Goal: Information Seeking & Learning: Compare options

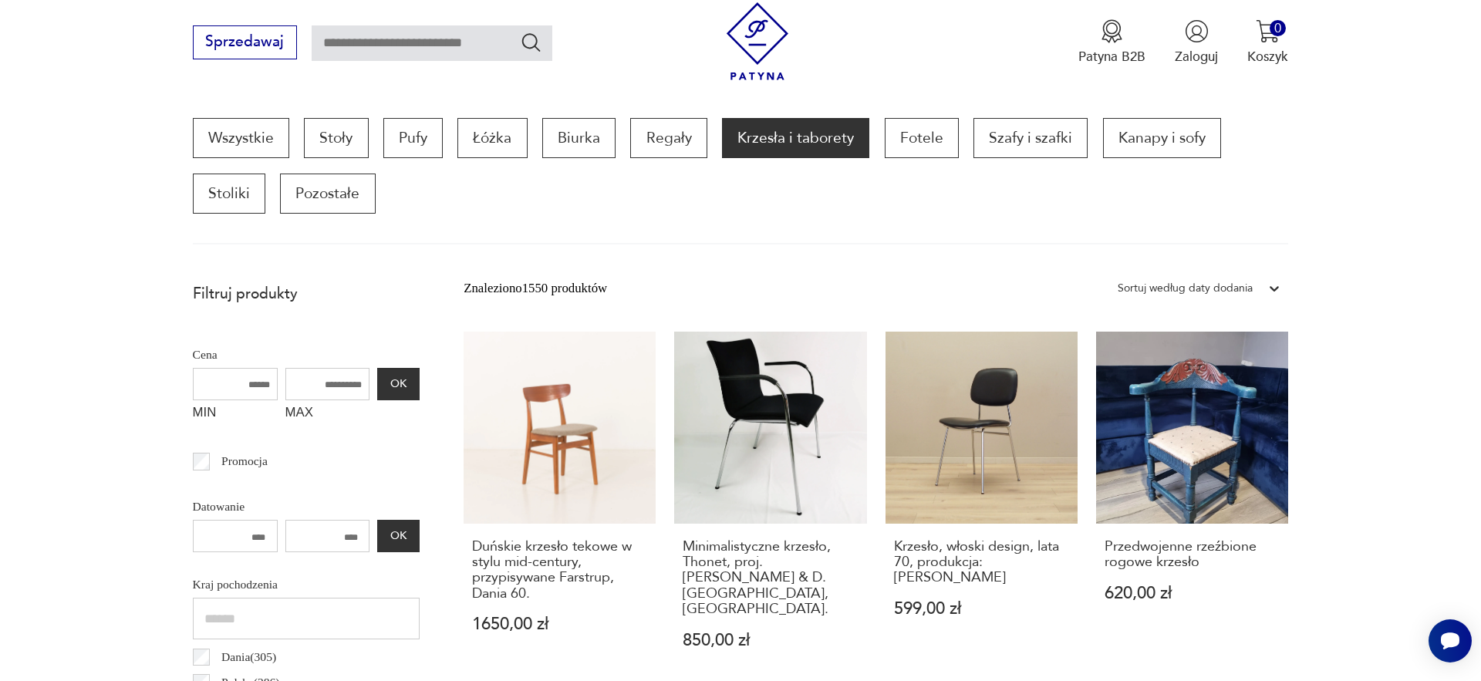
scroll to position [515, 0]
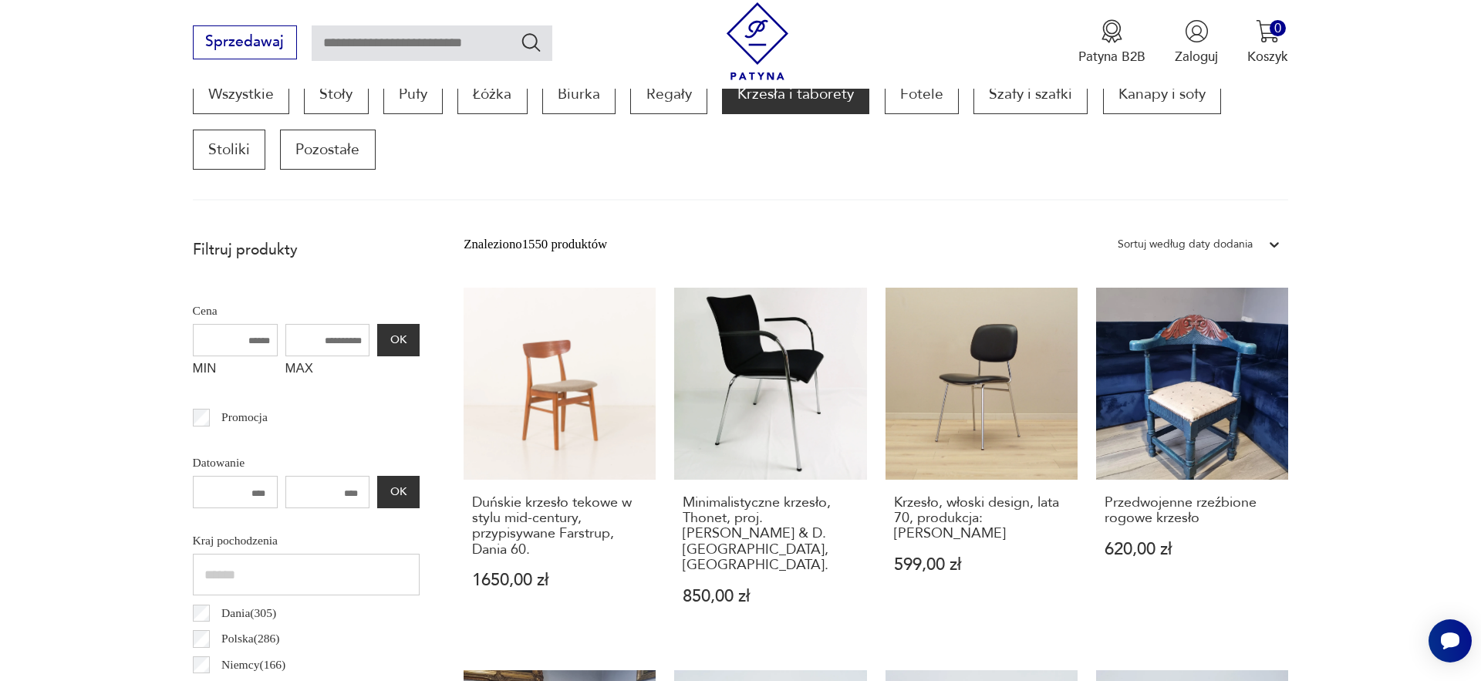
click at [1214, 245] on div "Sortuj według daty dodania" at bounding box center [1185, 244] width 135 height 20
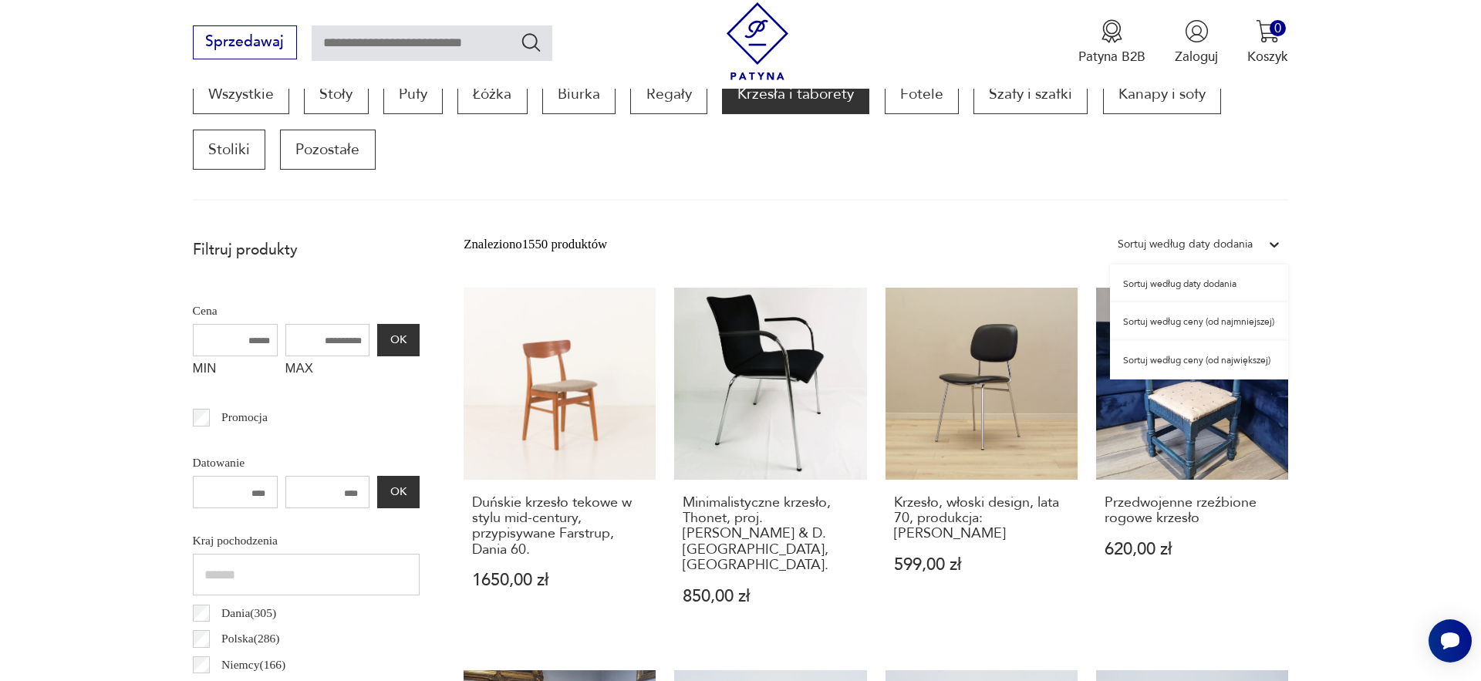
click at [1215, 329] on div "Sortuj według ceny (od najmniejszej)" at bounding box center [1199, 321] width 178 height 39
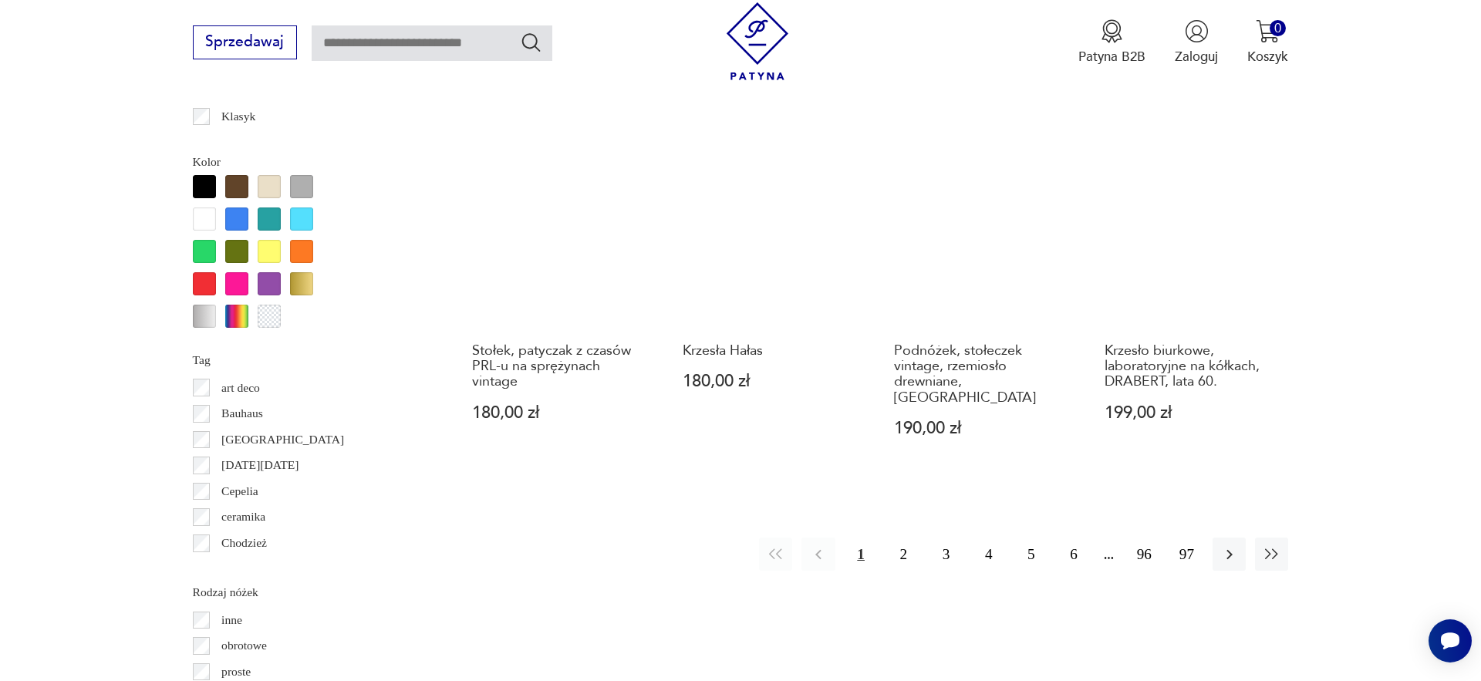
scroll to position [1749, 0]
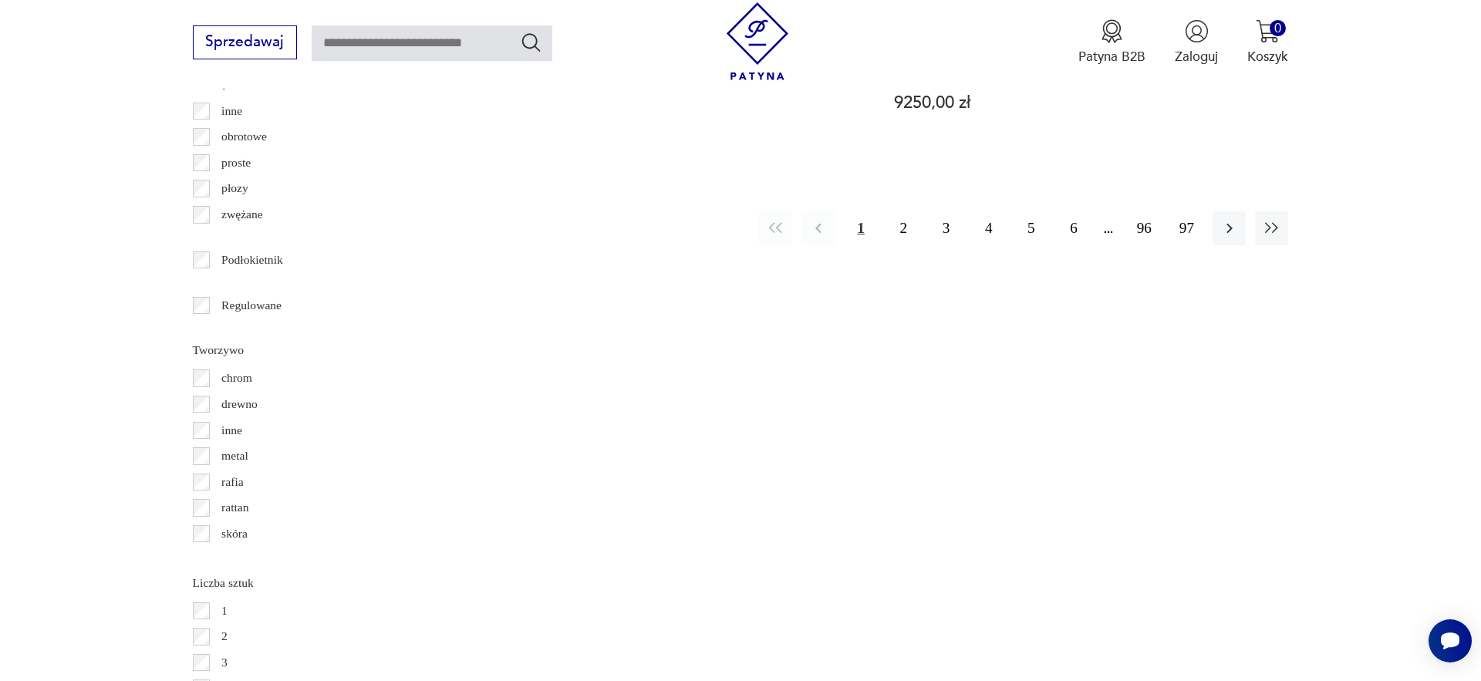
scroll to position [2262, 0]
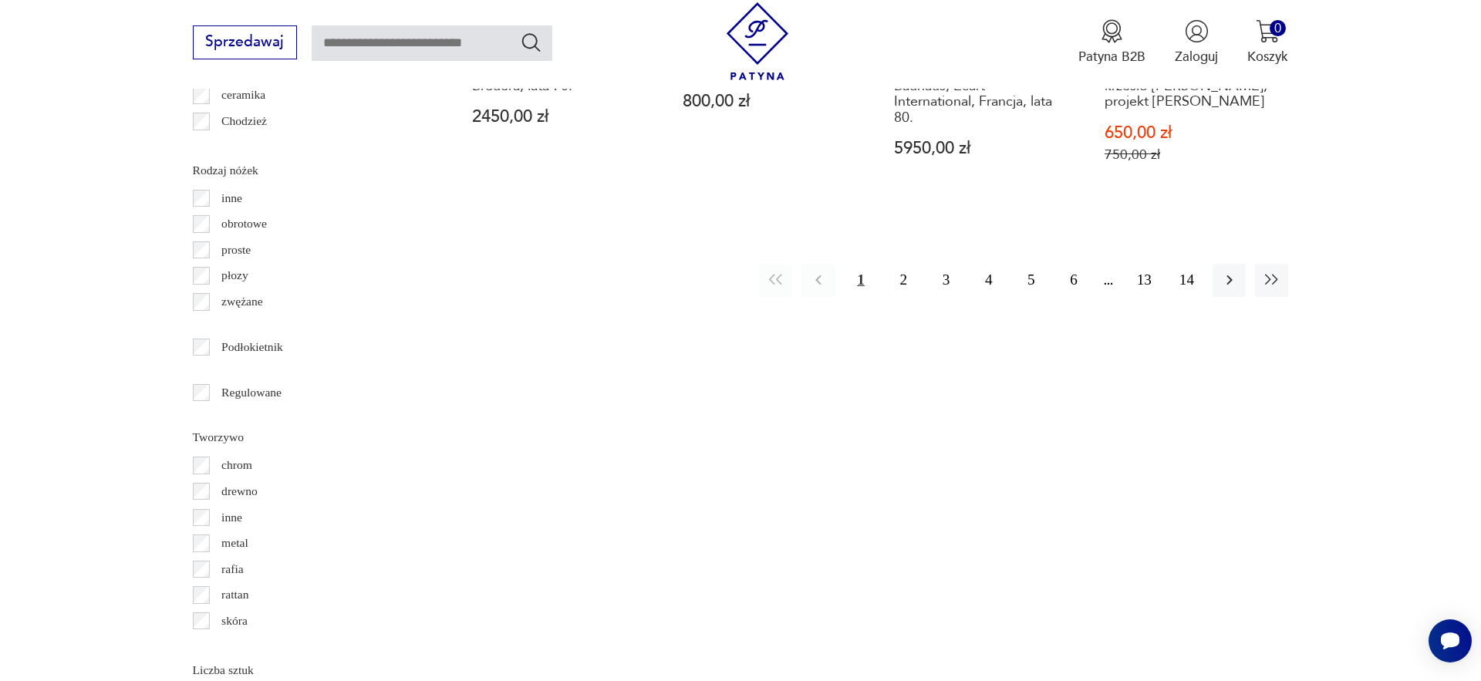
scroll to position [2188, 0]
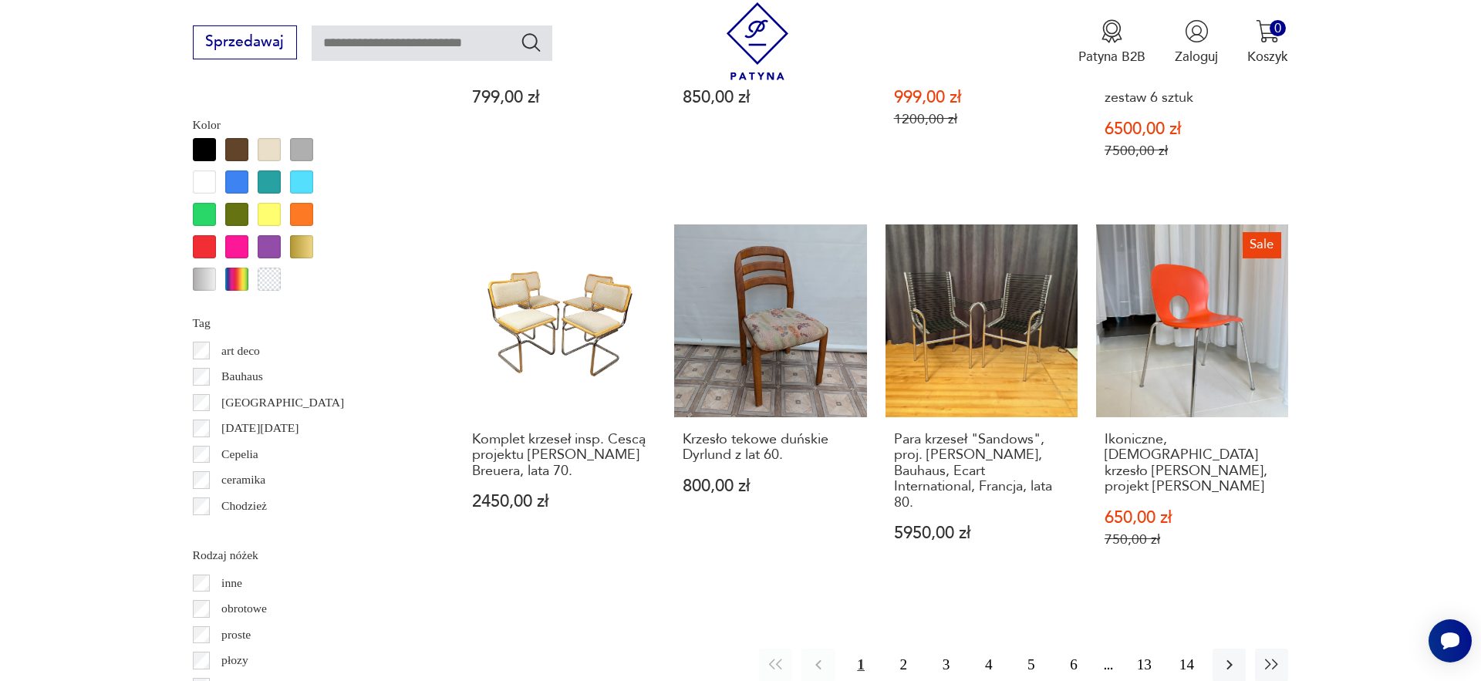
scroll to position [1774, 0]
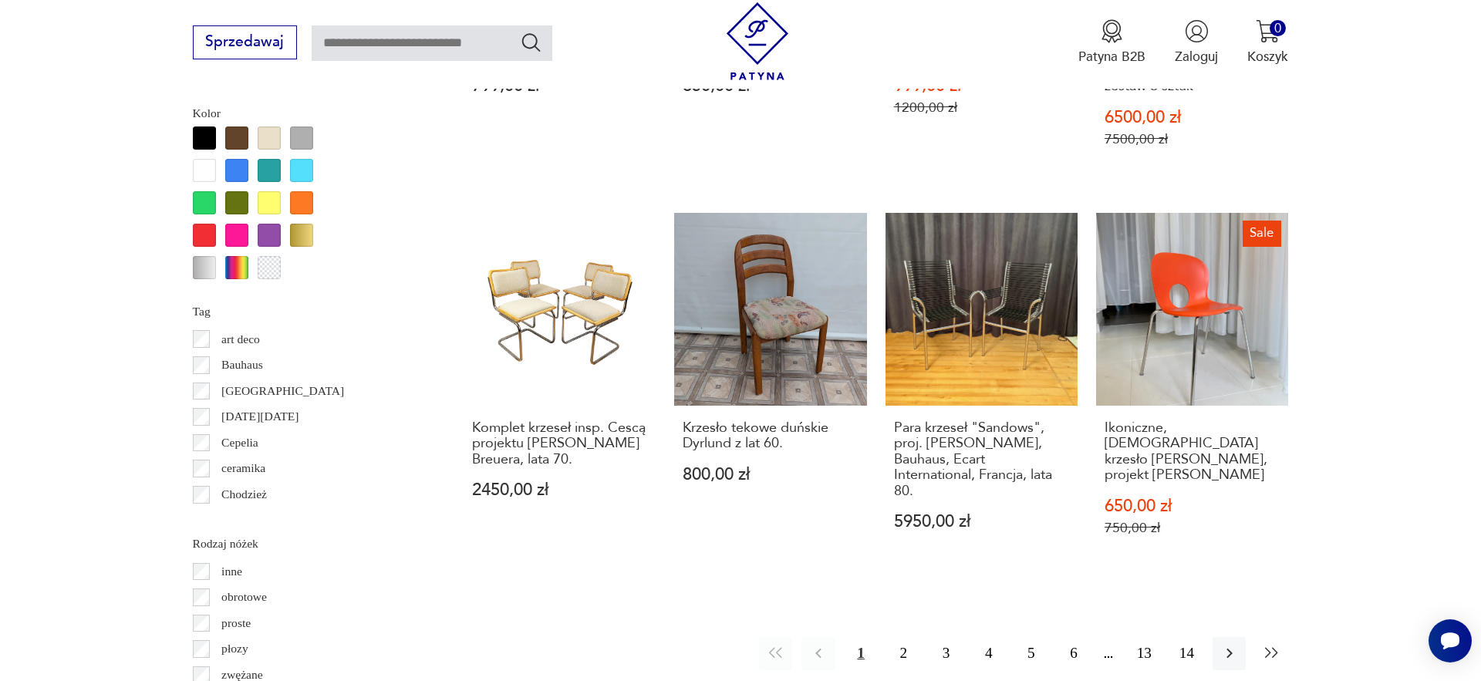
click at [1271, 644] on icon "button" at bounding box center [1272, 653] width 19 height 19
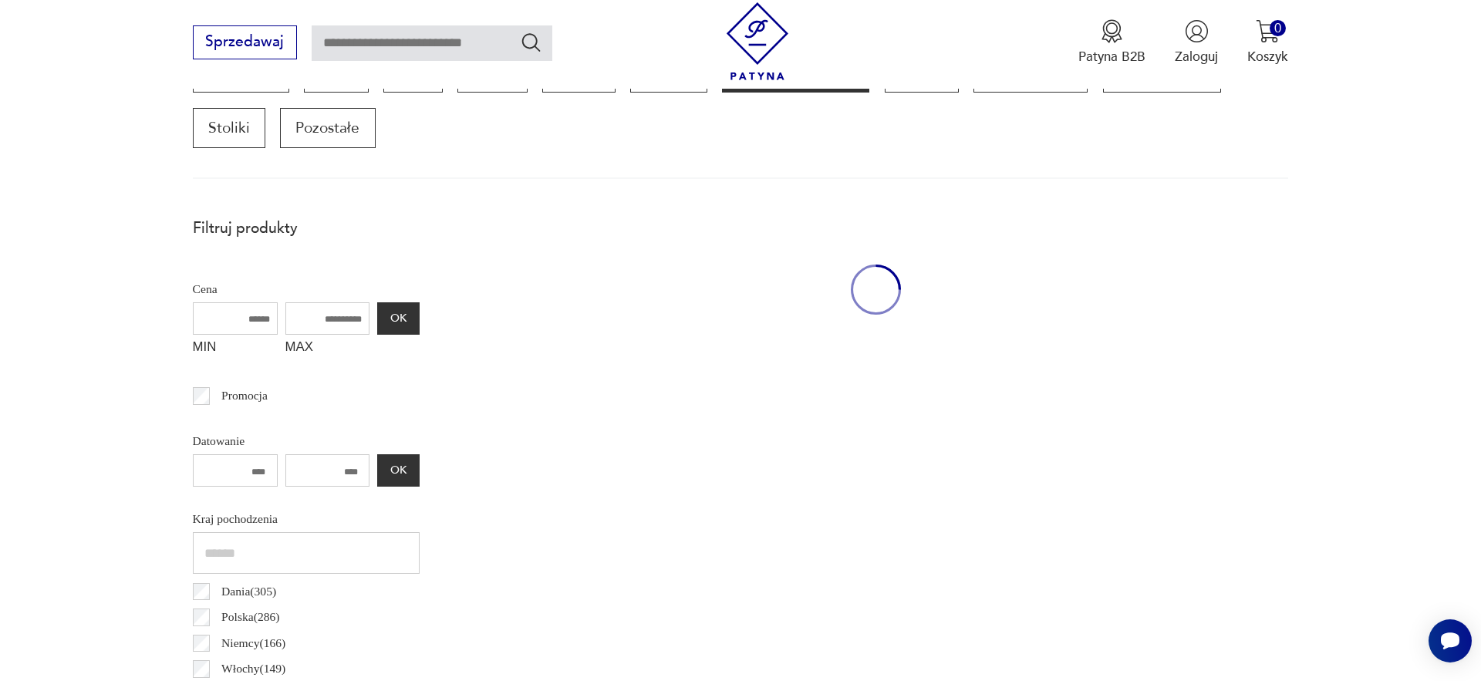
scroll to position [514, 0]
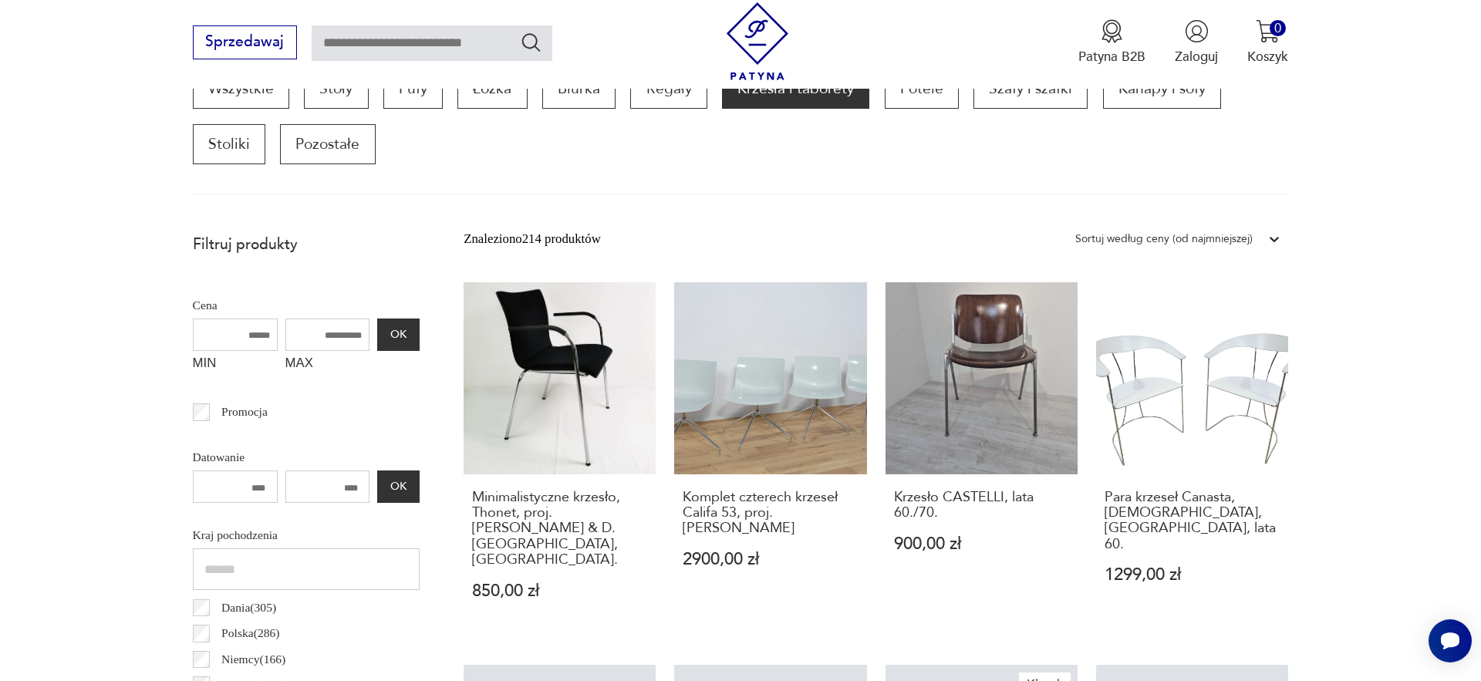
scroll to position [517, 0]
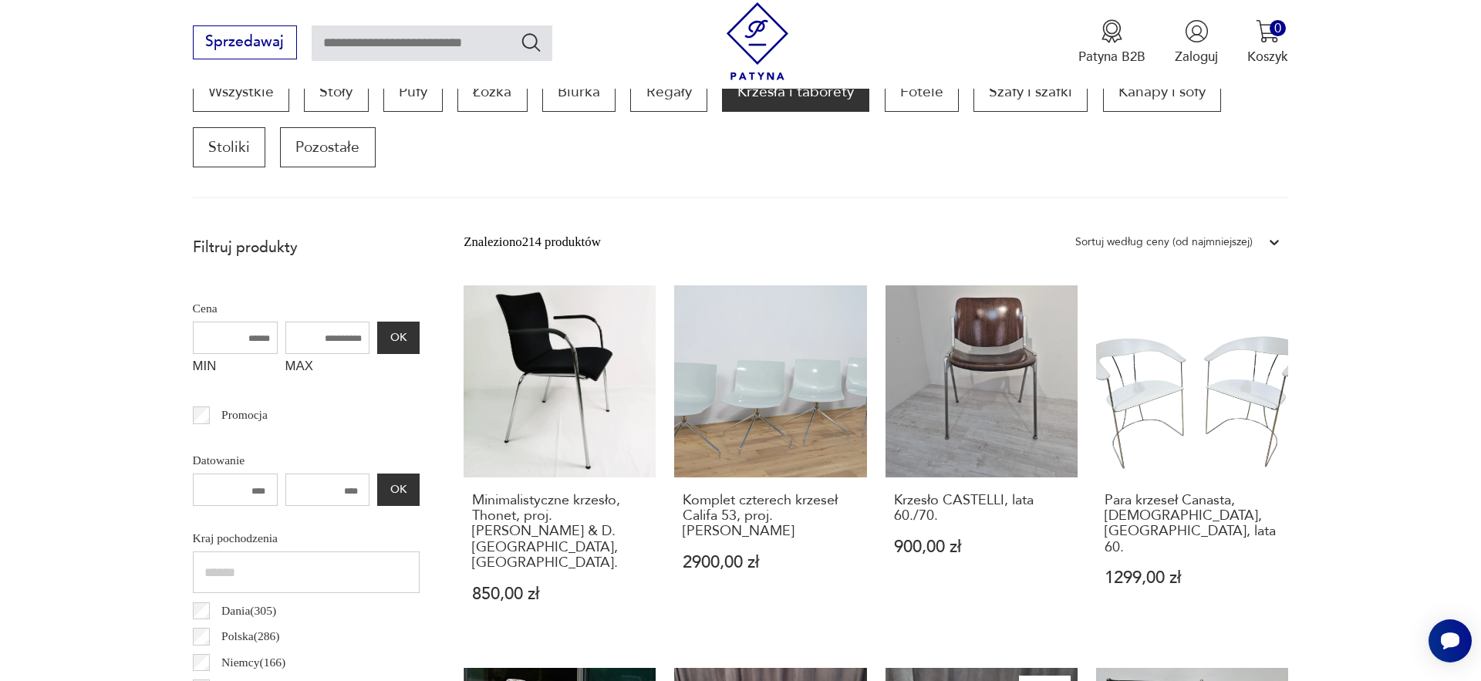
click at [1221, 238] on div "Sortuj według ceny (od najmniejszej)" at bounding box center [1163, 242] width 177 height 20
click at [1203, 358] on div "Sortuj według ceny (od największej)" at bounding box center [1178, 358] width 221 height 39
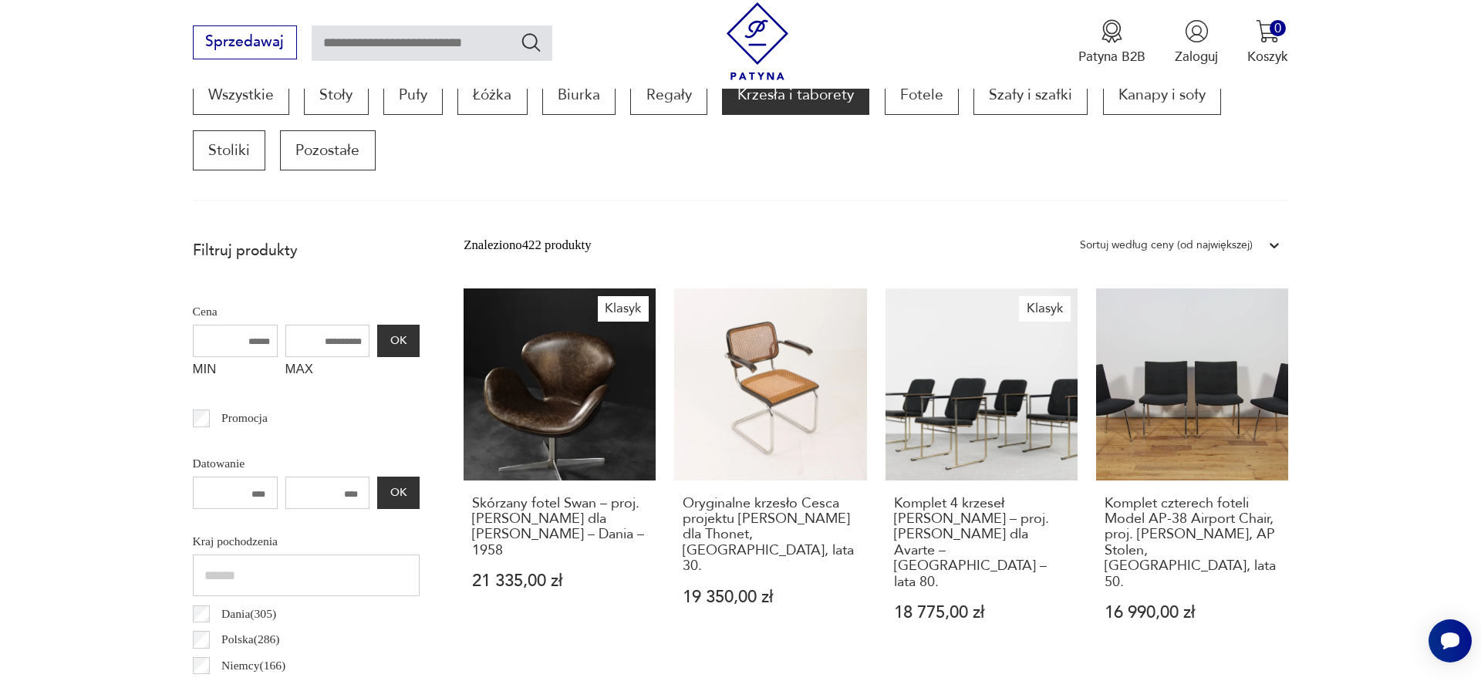
click at [1193, 250] on div "Sortuj według ceny (od największej)" at bounding box center [1166, 245] width 173 height 20
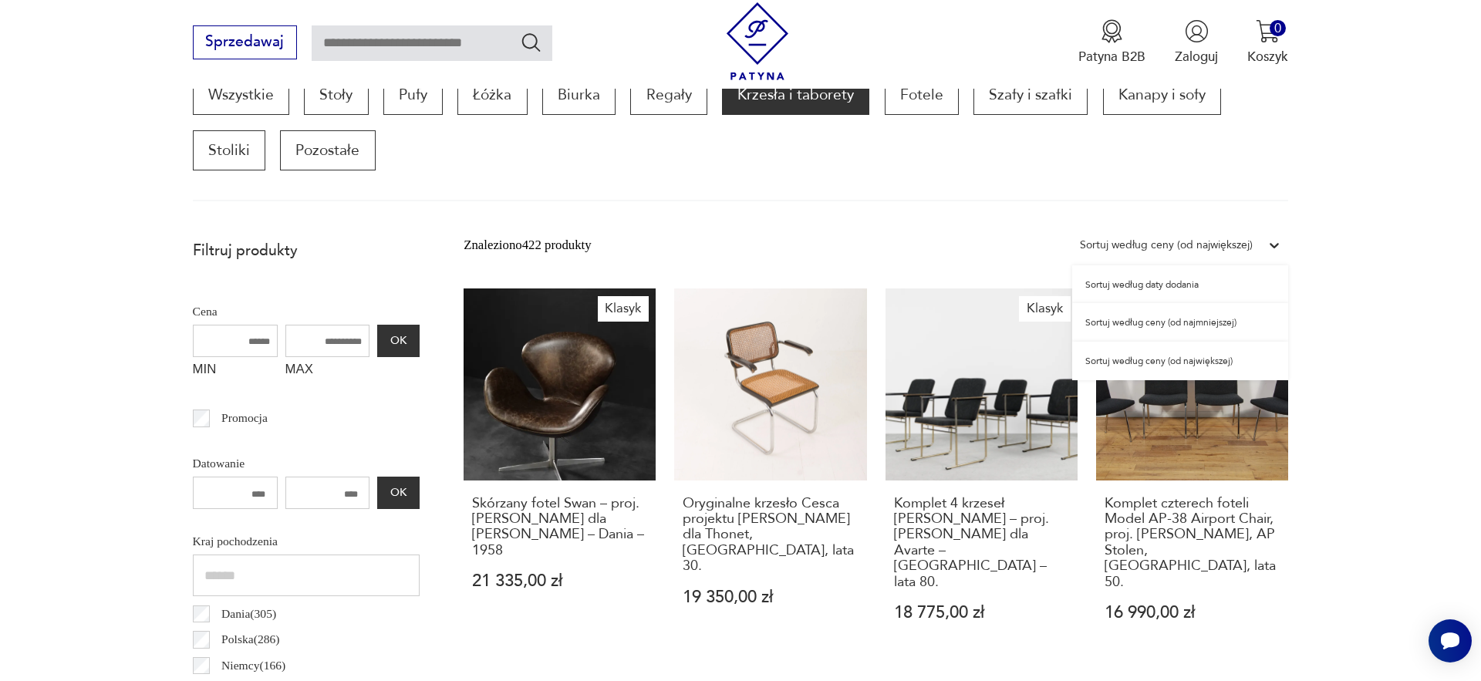
click at [1197, 326] on div "Sortuj według ceny (od najmniejszej)" at bounding box center [1180, 322] width 216 height 39
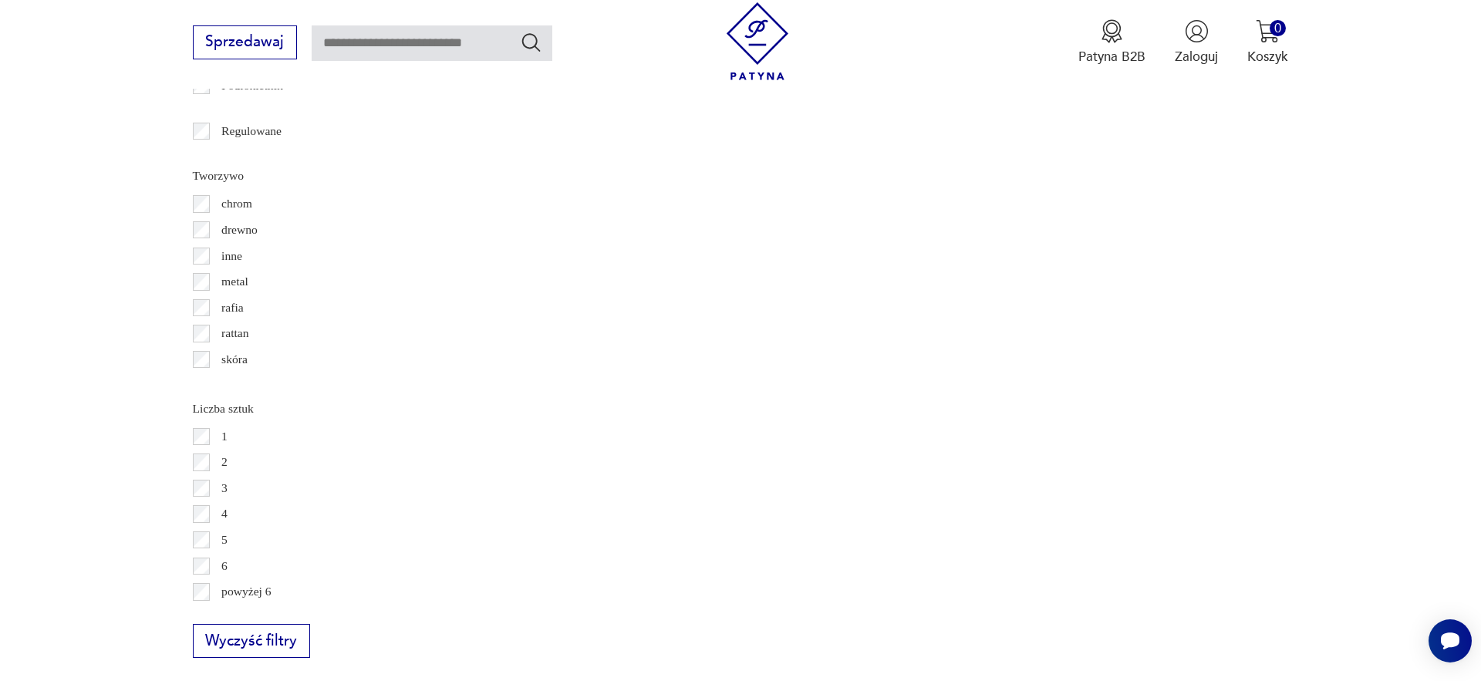
scroll to position [2518, 0]
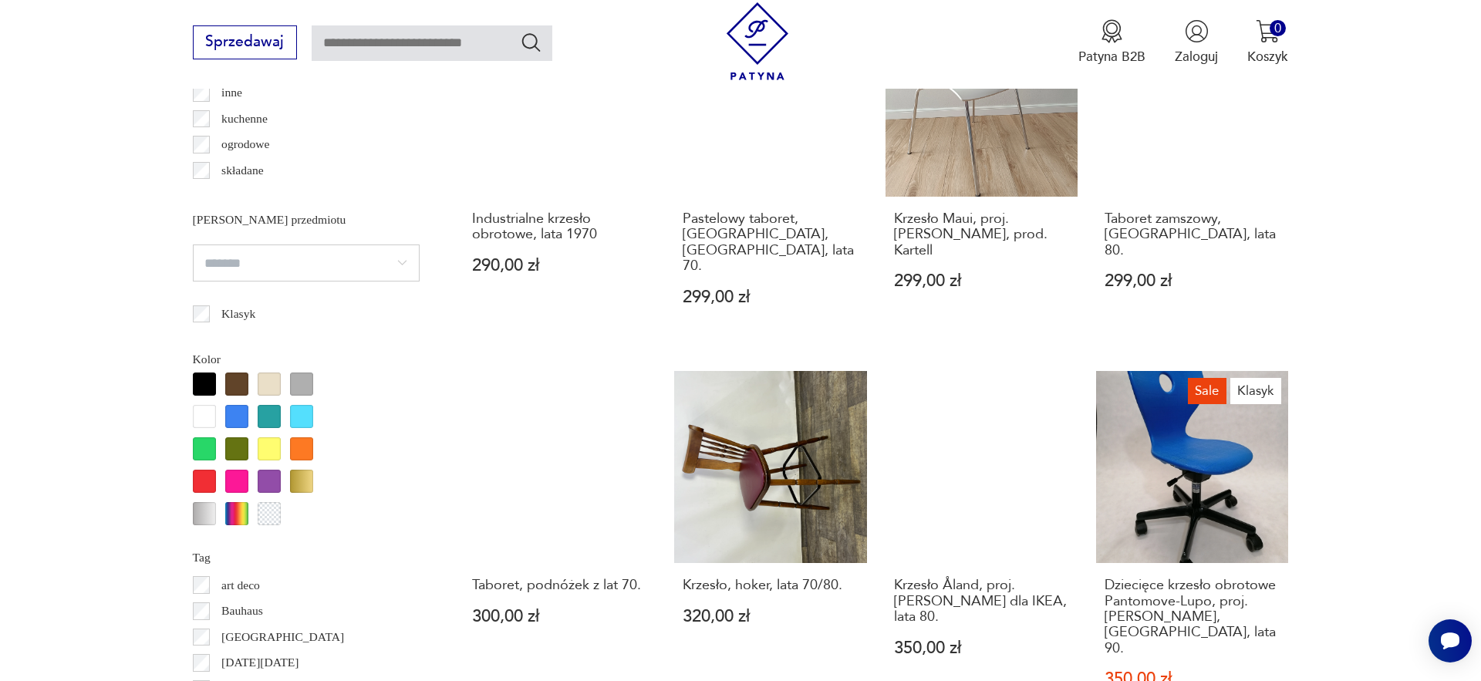
scroll to position [1407, 0]
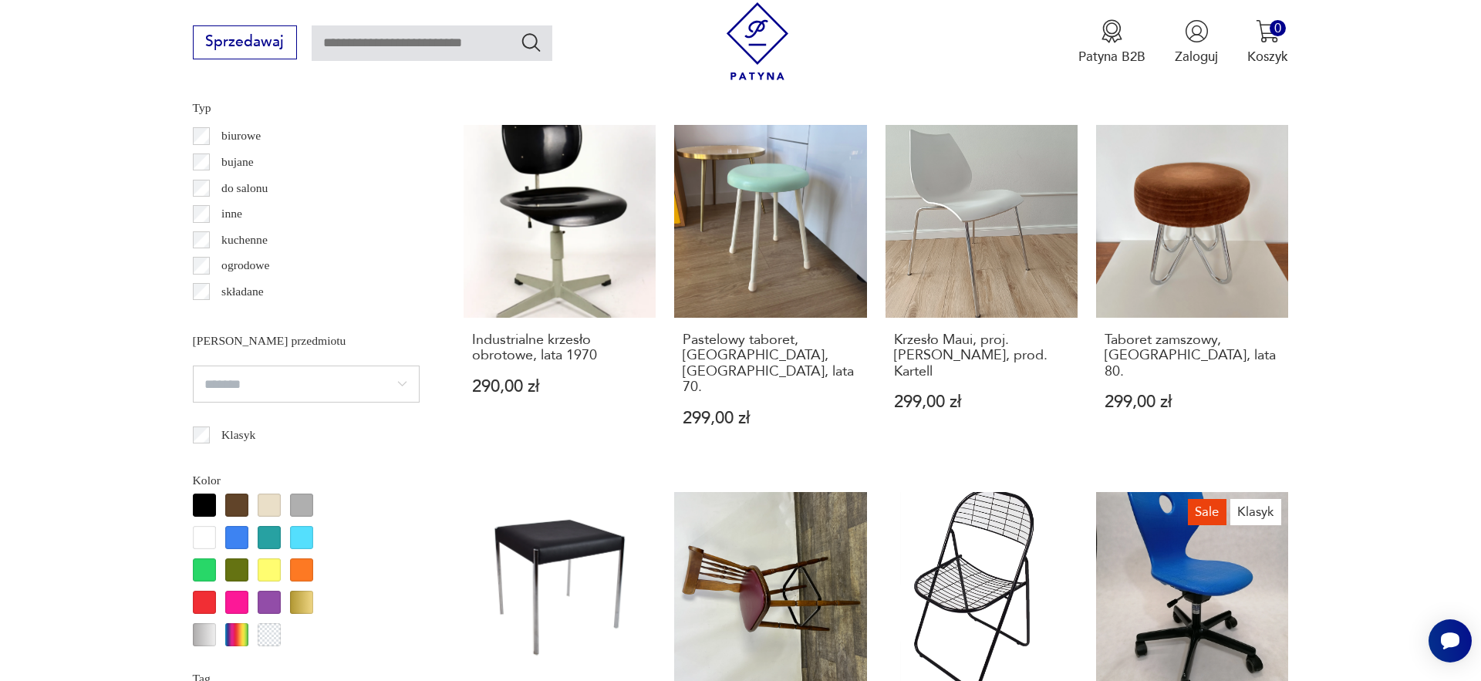
click at [221, 391] on input "search" at bounding box center [306, 384] width 227 height 37
click at [102, 467] on section "Filtruj produkty Cena MIN MAX OK Promocja Datowanie OK Kraj pochodzenia Dania (…" at bounding box center [740, 543] width 1481 height 2411
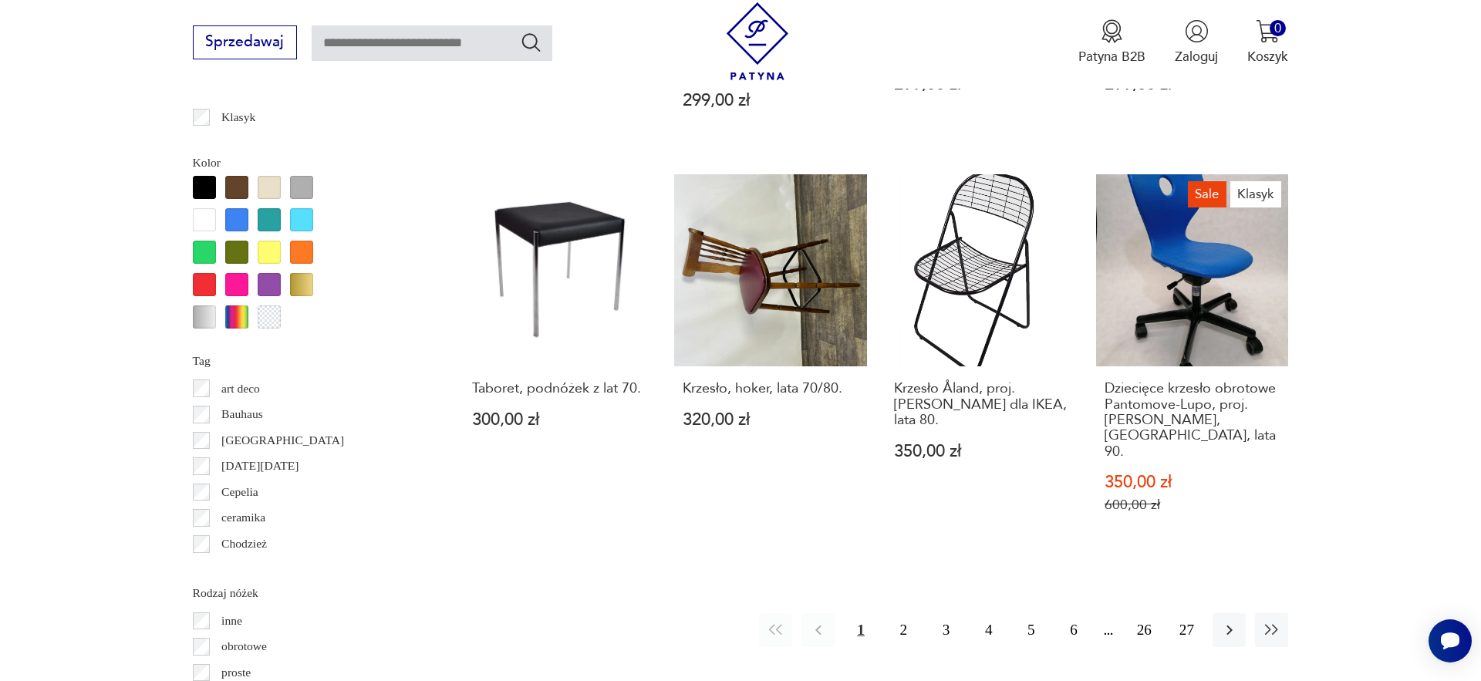
scroll to position [1726, 0]
click at [892, 612] on button "2" at bounding box center [903, 628] width 33 height 33
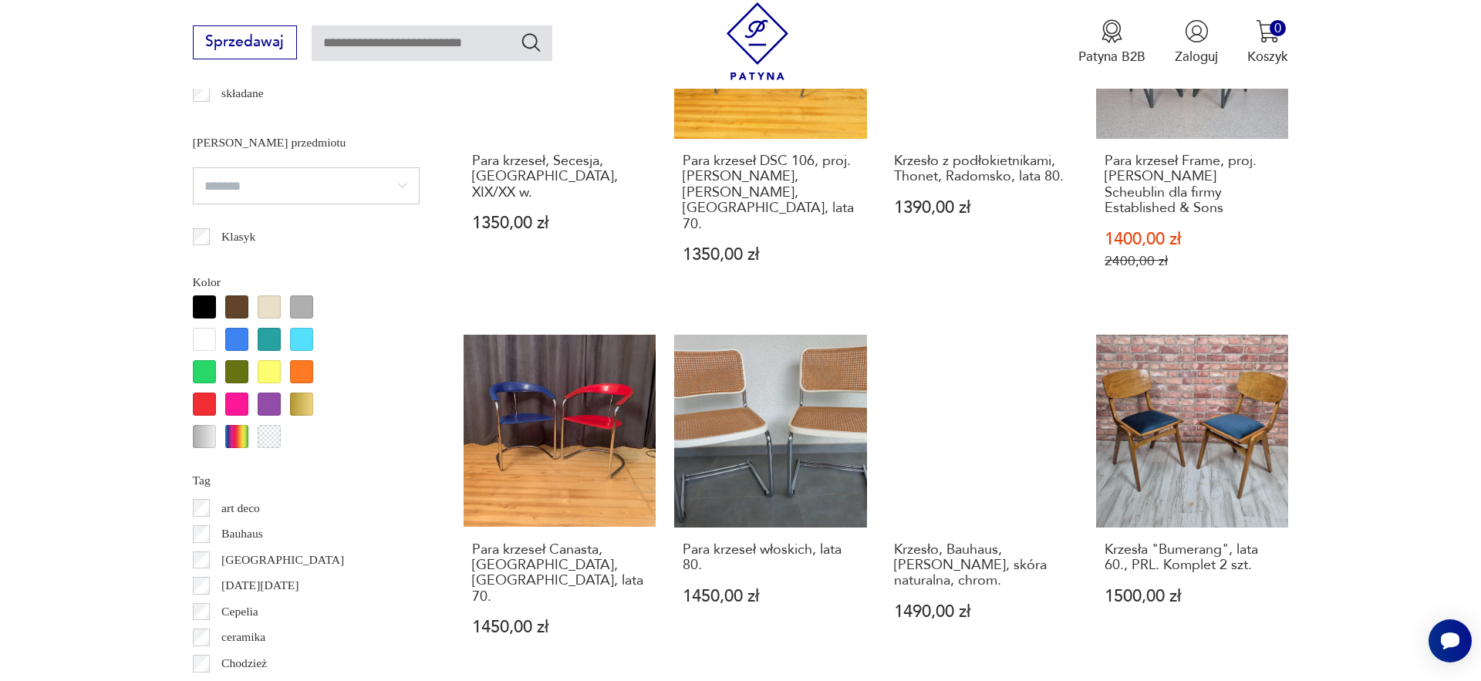
scroll to position [1721, 0]
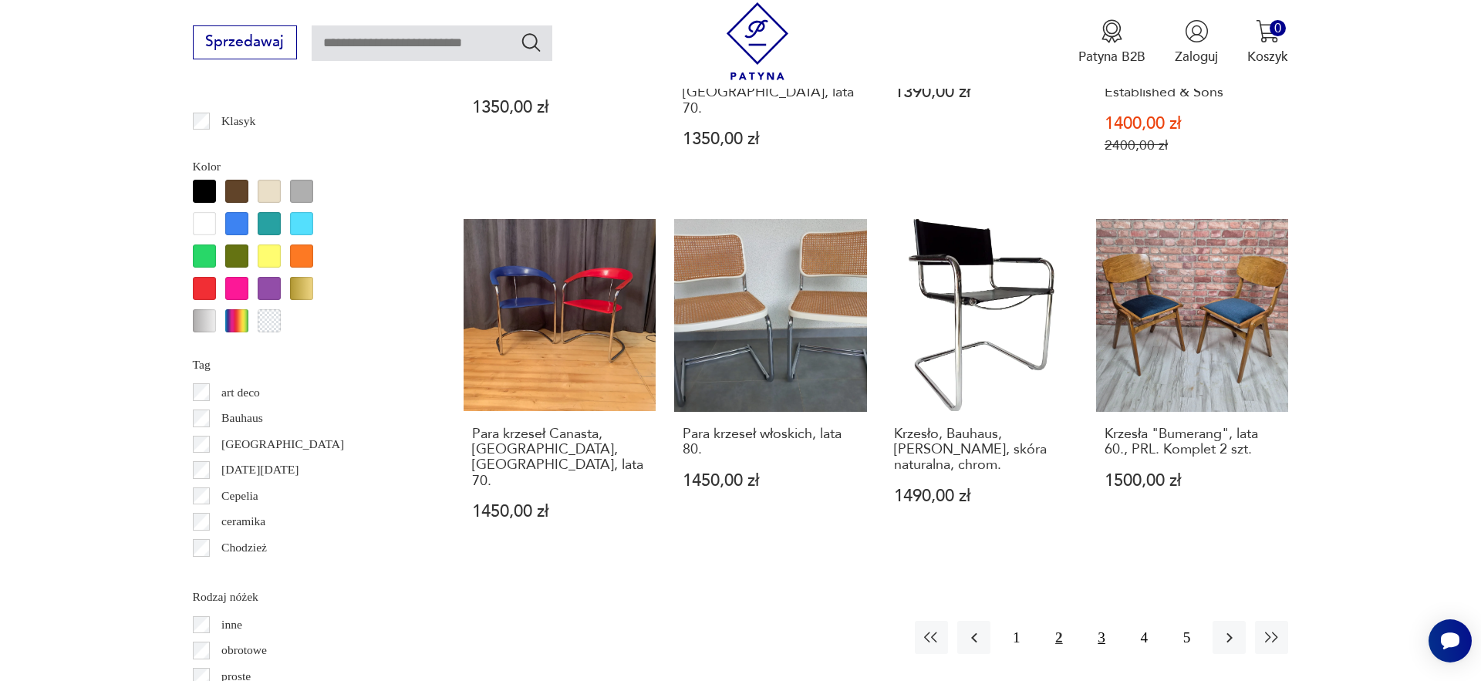
click at [1095, 621] on button "3" at bounding box center [1101, 637] width 33 height 33
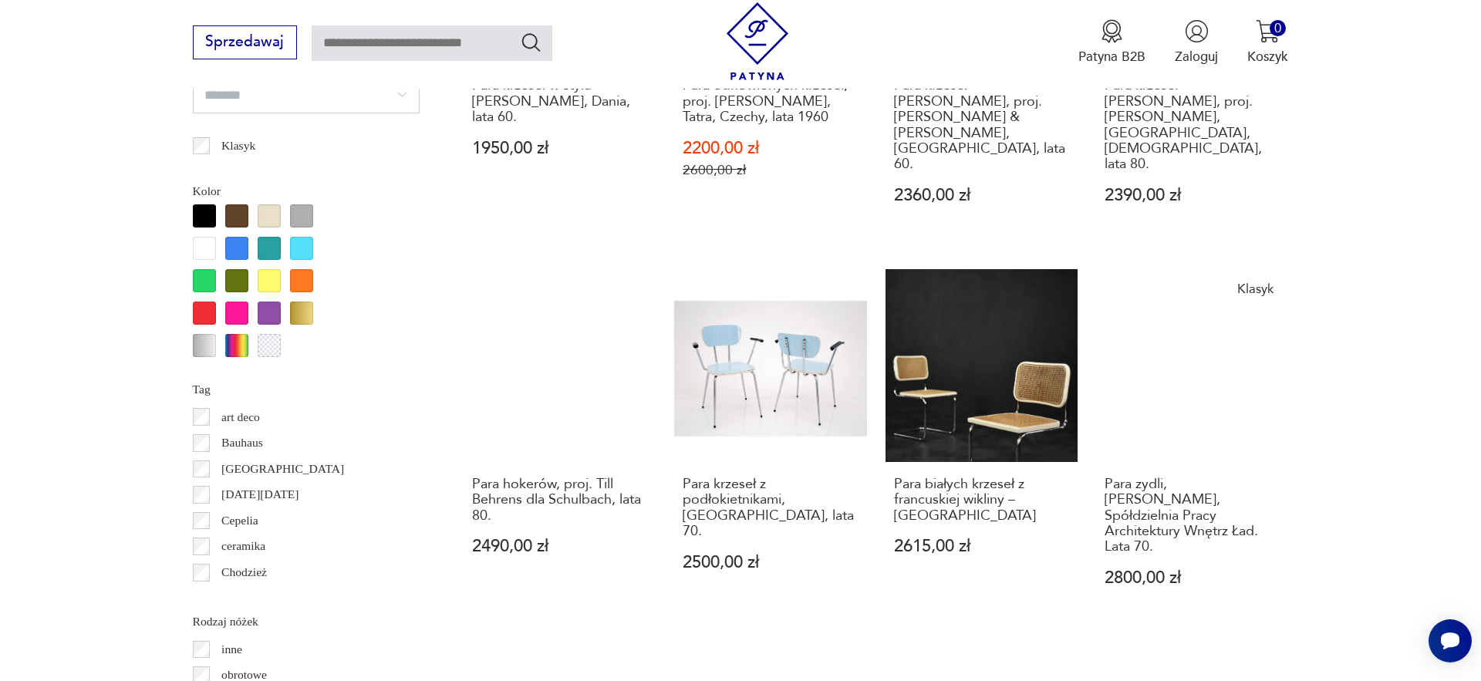
scroll to position [1697, 0]
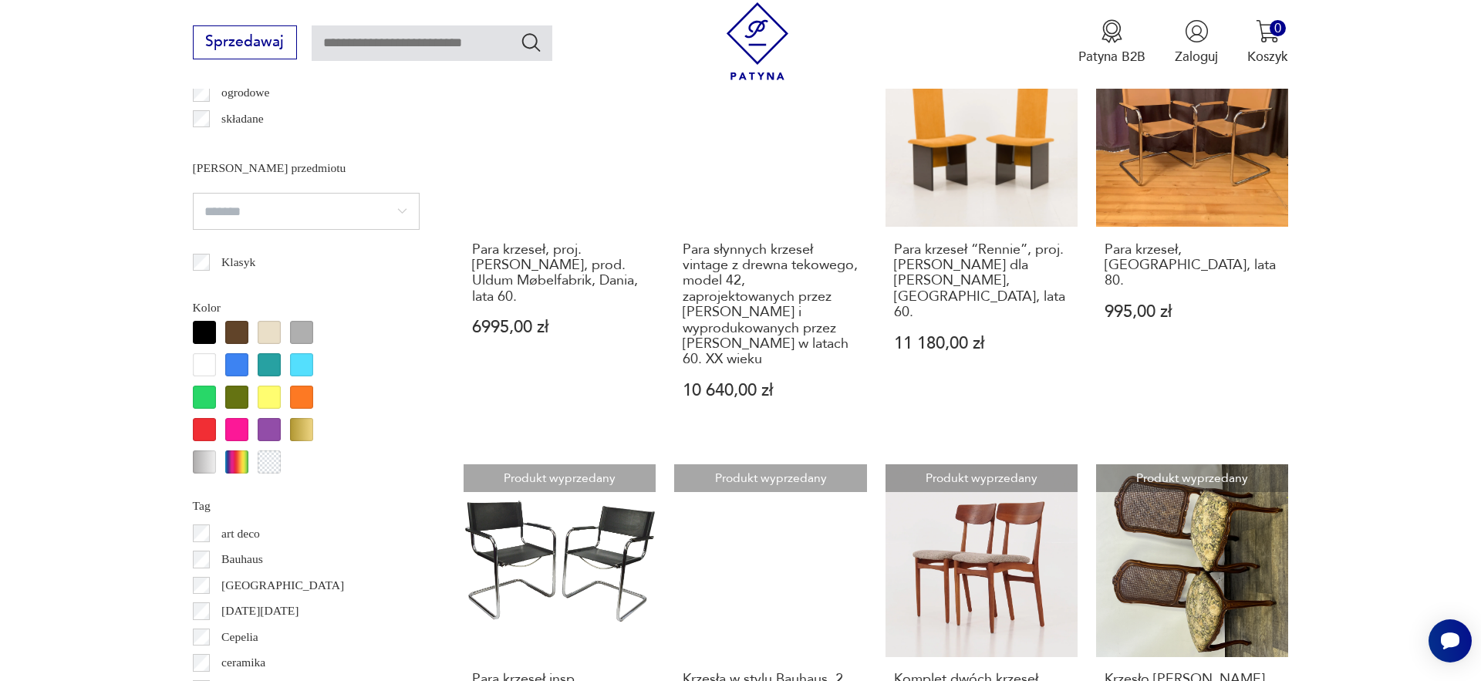
scroll to position [1741, 0]
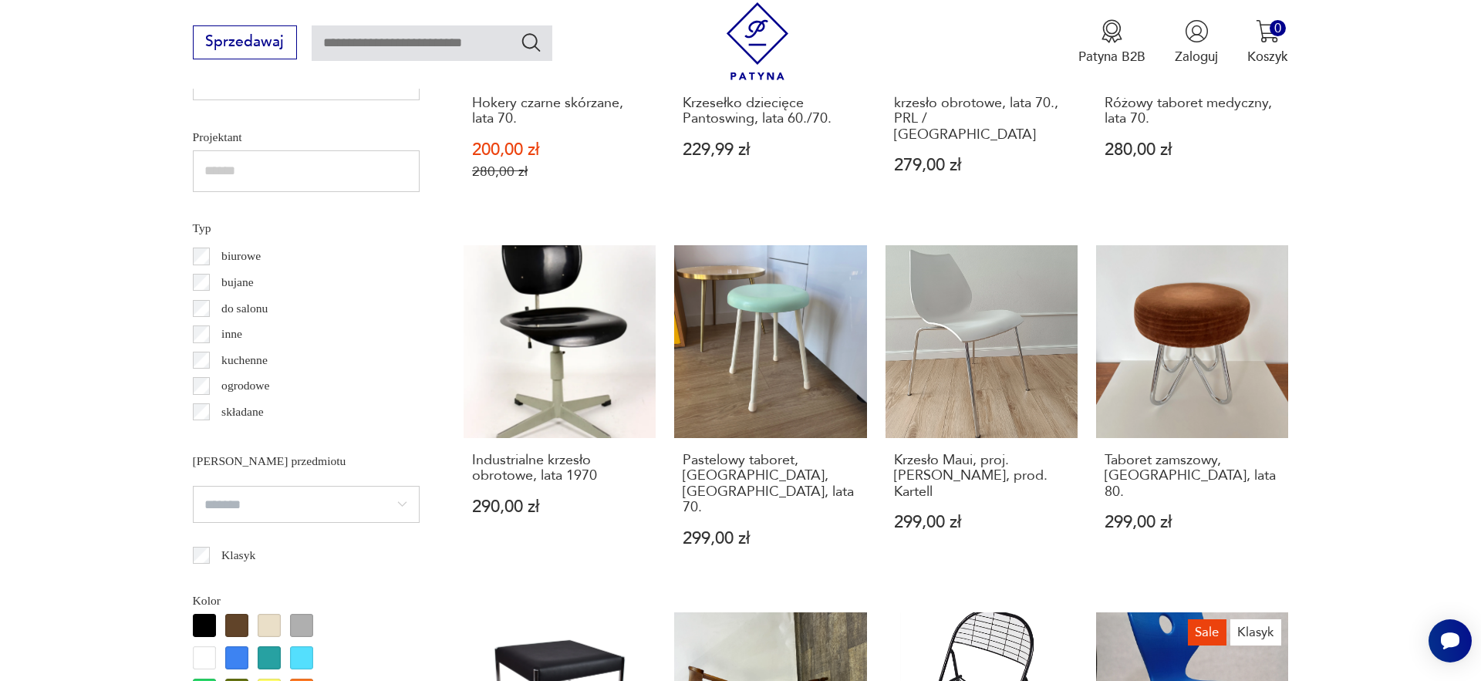
scroll to position [1318, 0]
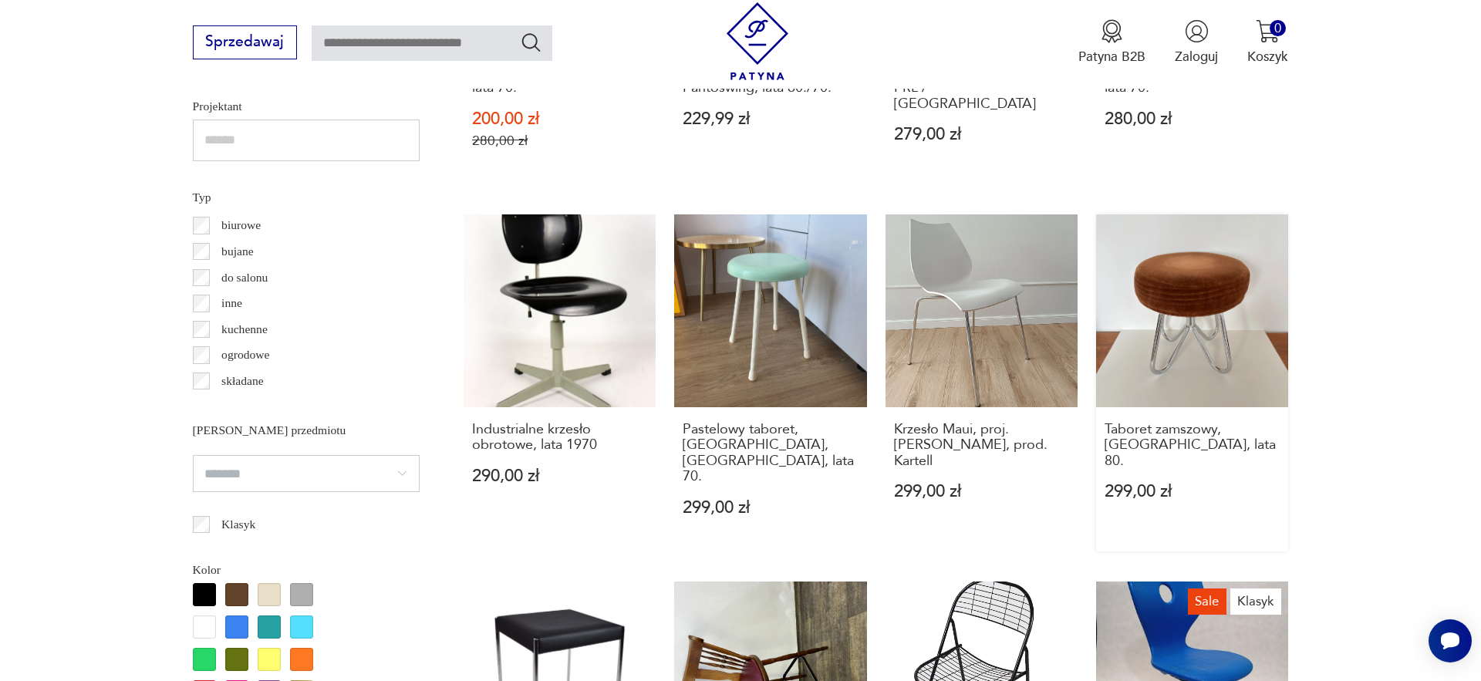
click at [1211, 326] on link "Taboret zamszowy, [GEOGRAPHIC_DATA], lata 80. 299,00 zł" at bounding box center [1192, 382] width 192 height 337
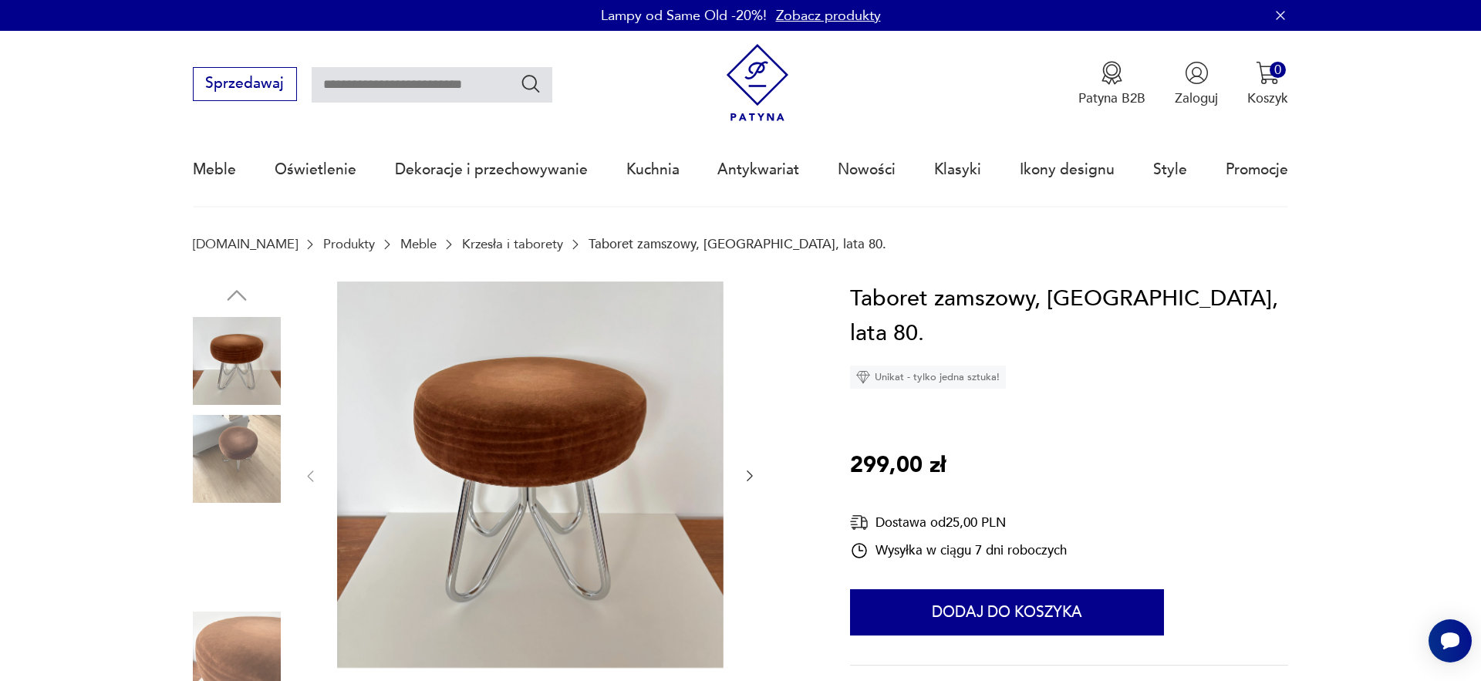
click at [247, 451] on img at bounding box center [237, 459] width 88 height 88
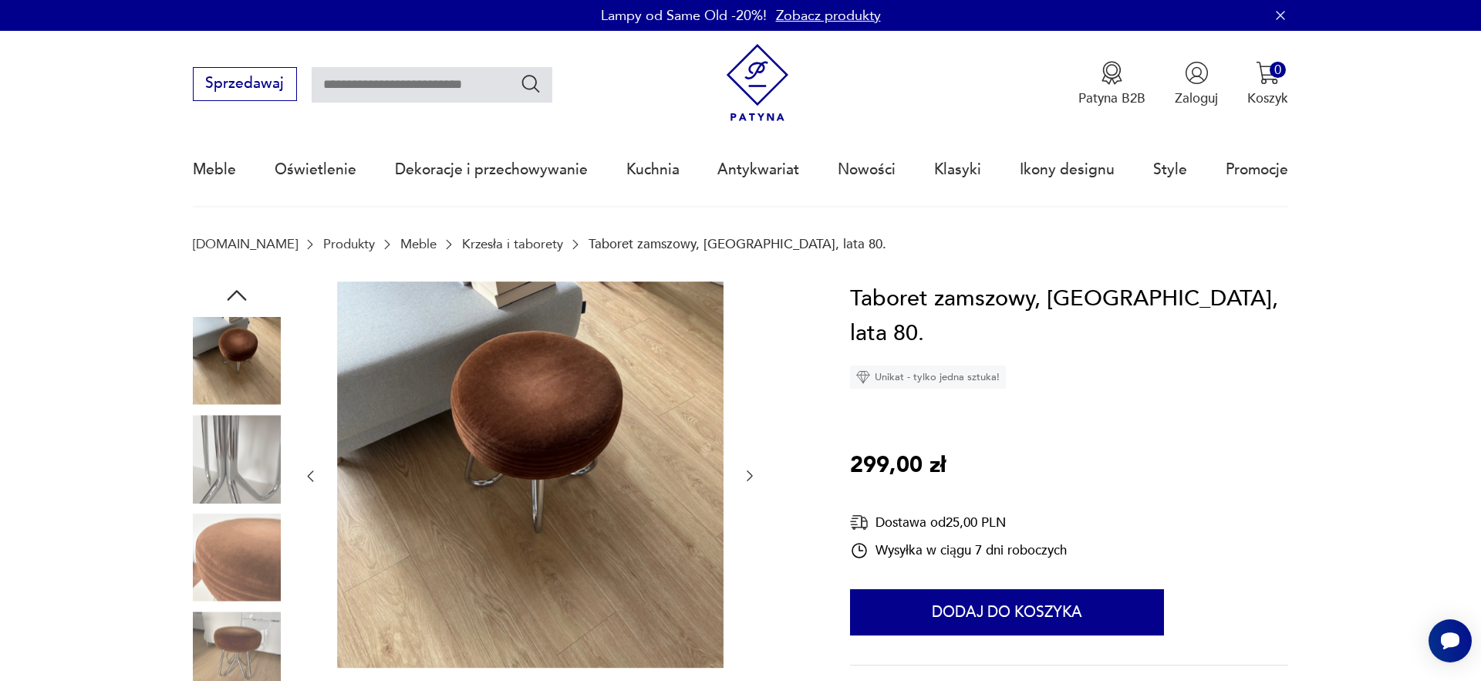
click at [260, 504] on div at bounding box center [237, 460] width 88 height 91
click at [257, 479] on img at bounding box center [237, 459] width 88 height 88
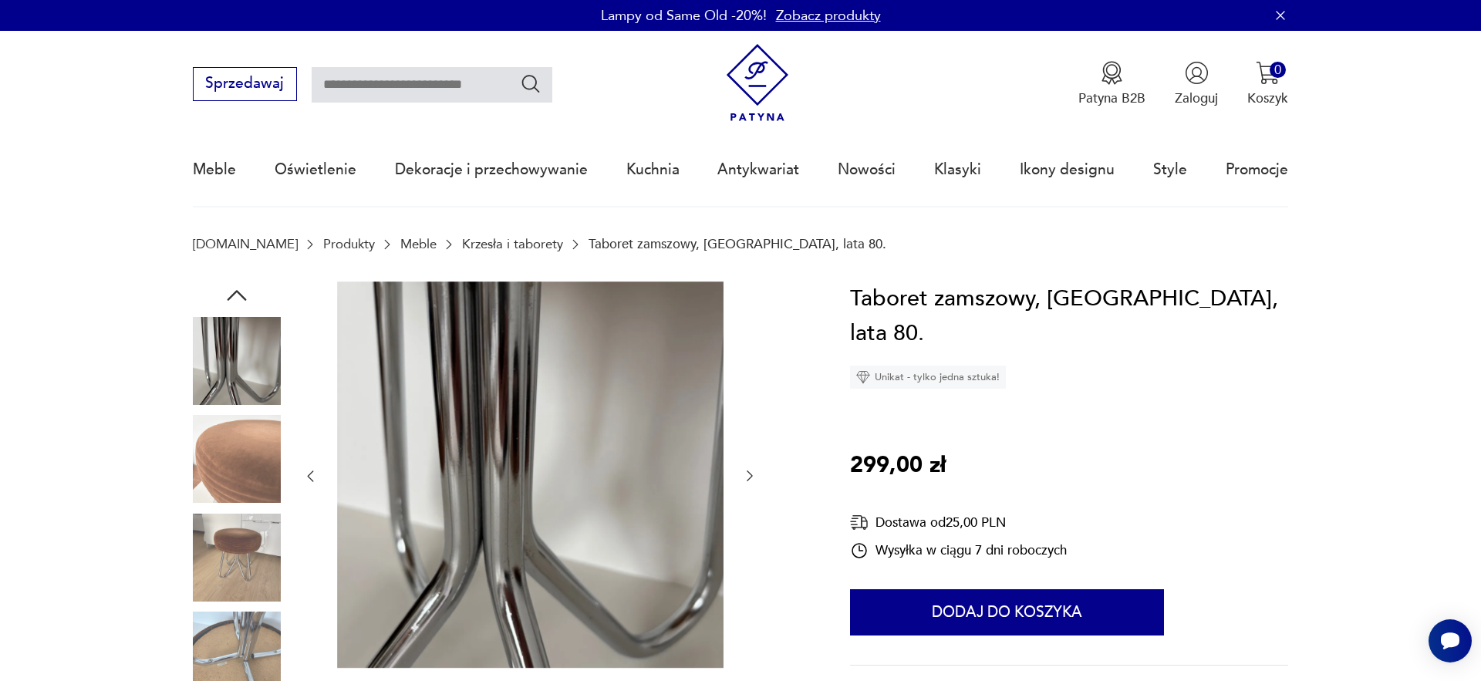
click at [251, 526] on img at bounding box center [237, 558] width 88 height 88
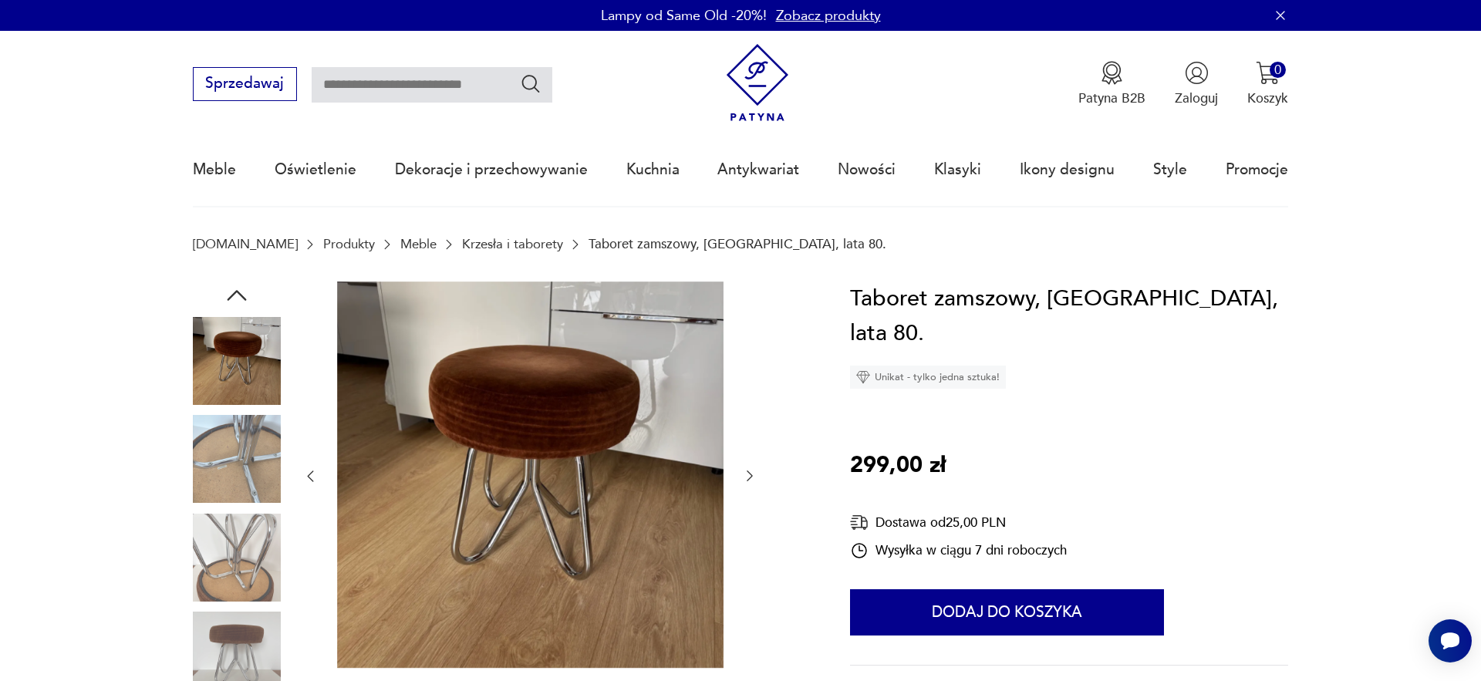
scroll to position [141, 0]
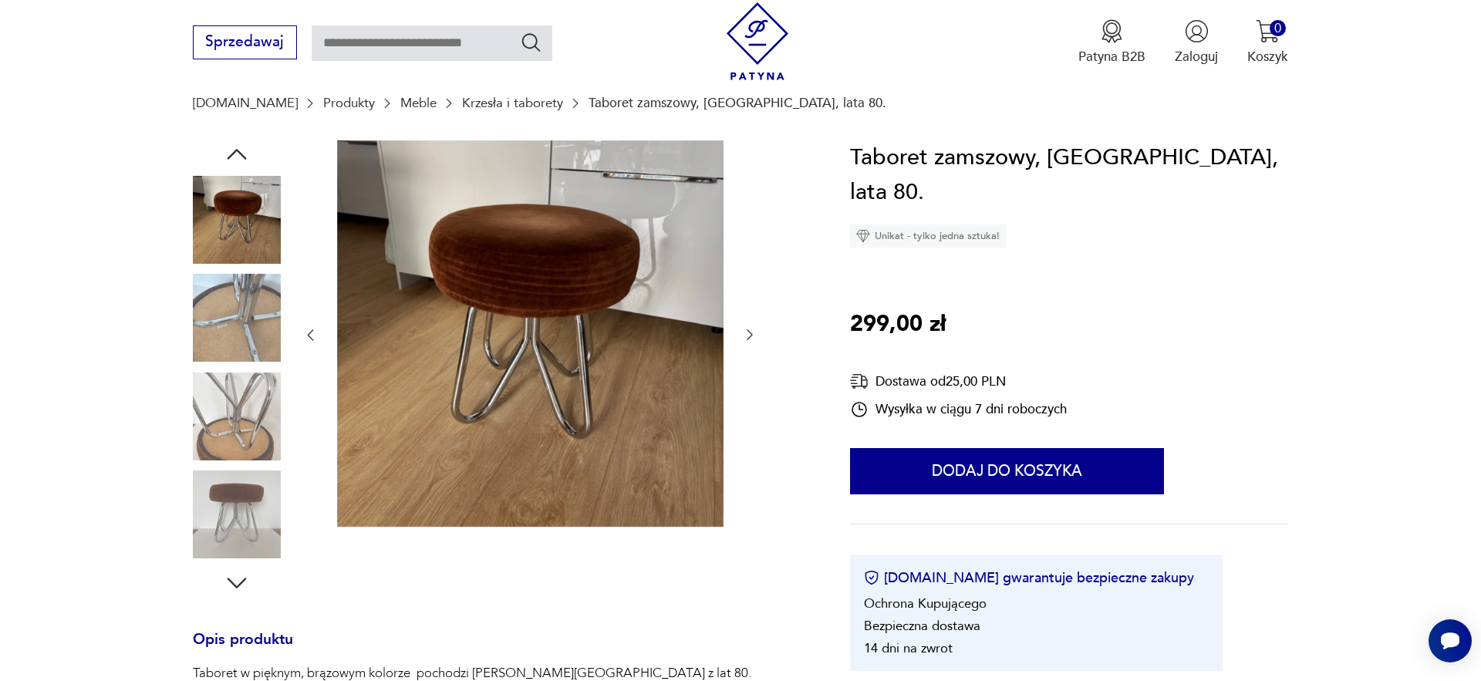
click at [238, 403] on img at bounding box center [237, 417] width 88 height 88
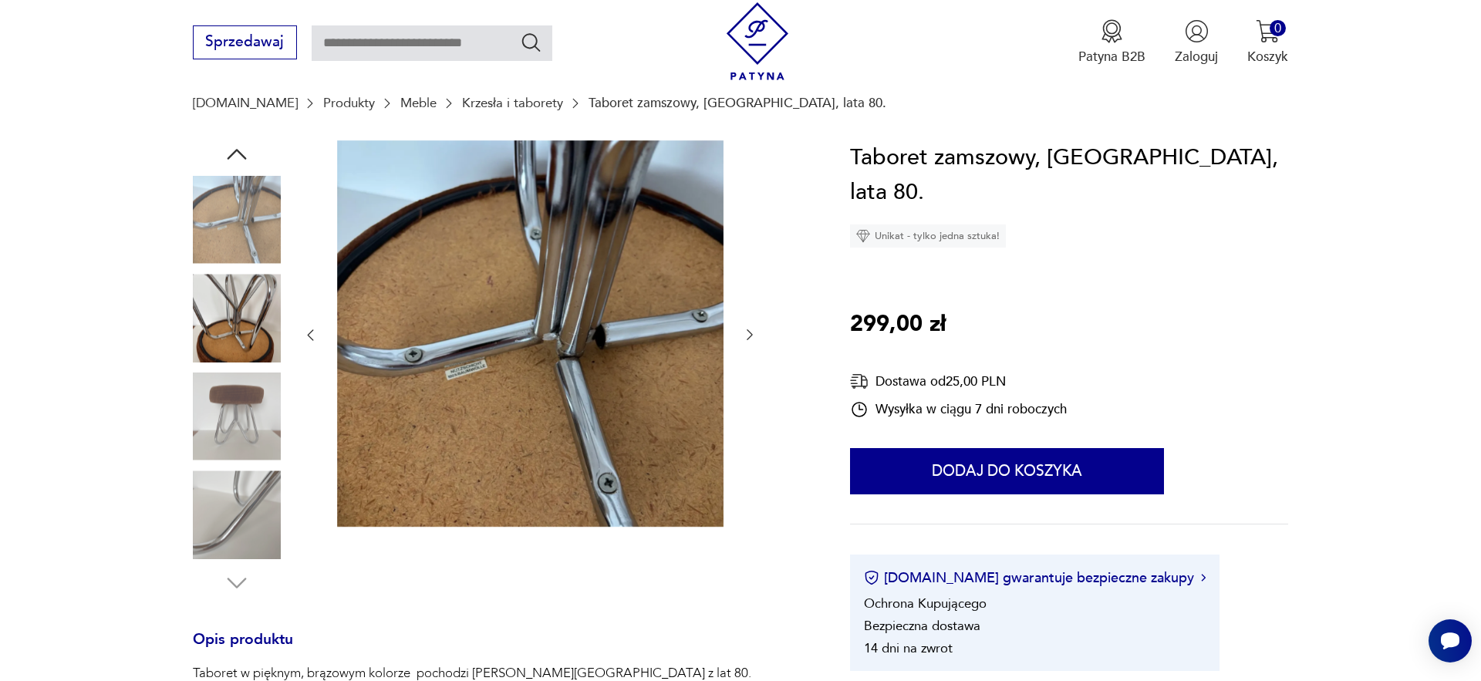
click at [227, 476] on img at bounding box center [237, 515] width 88 height 88
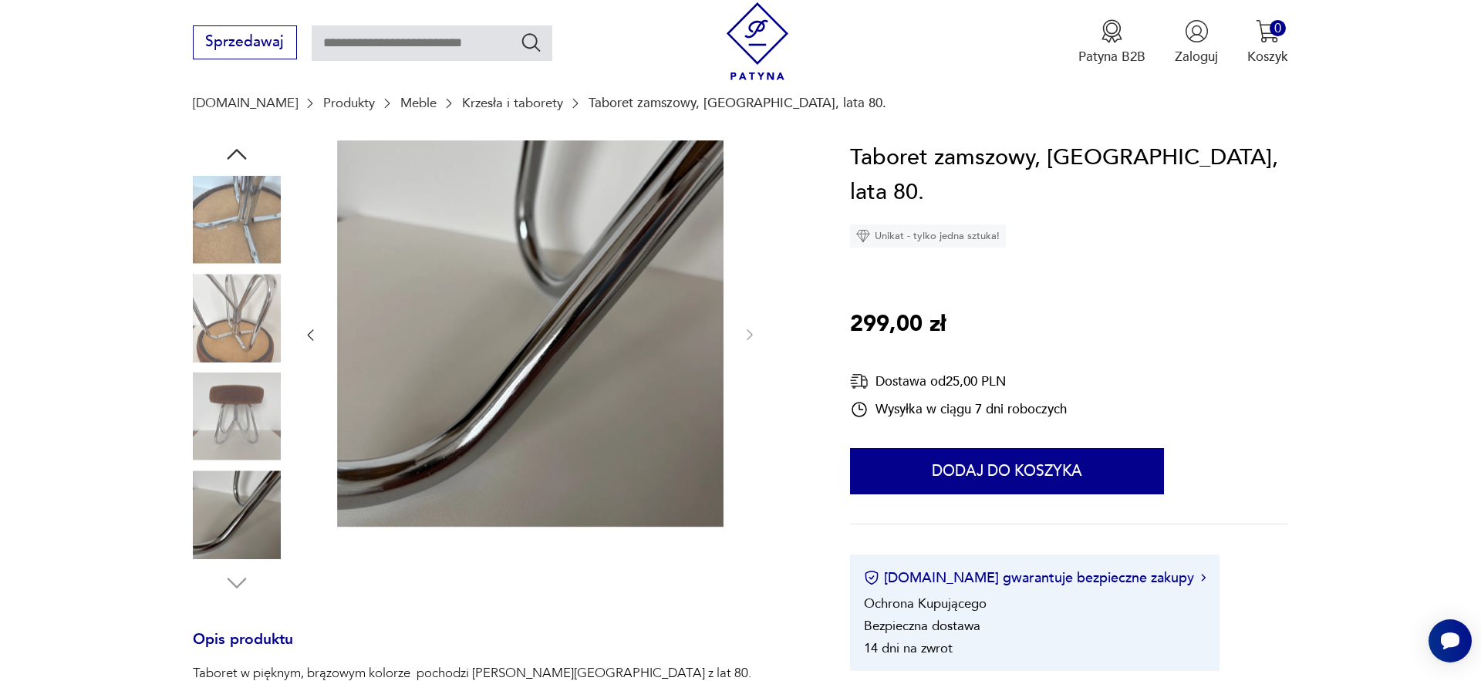
click at [867, 160] on h1 "Taboret zamszowy, [GEOGRAPHIC_DATA], lata 80." at bounding box center [1069, 175] width 438 height 70
copy h1 "Taboret"
click at [450, 49] on input "text" at bounding box center [432, 42] width 241 height 35
paste input "*******"
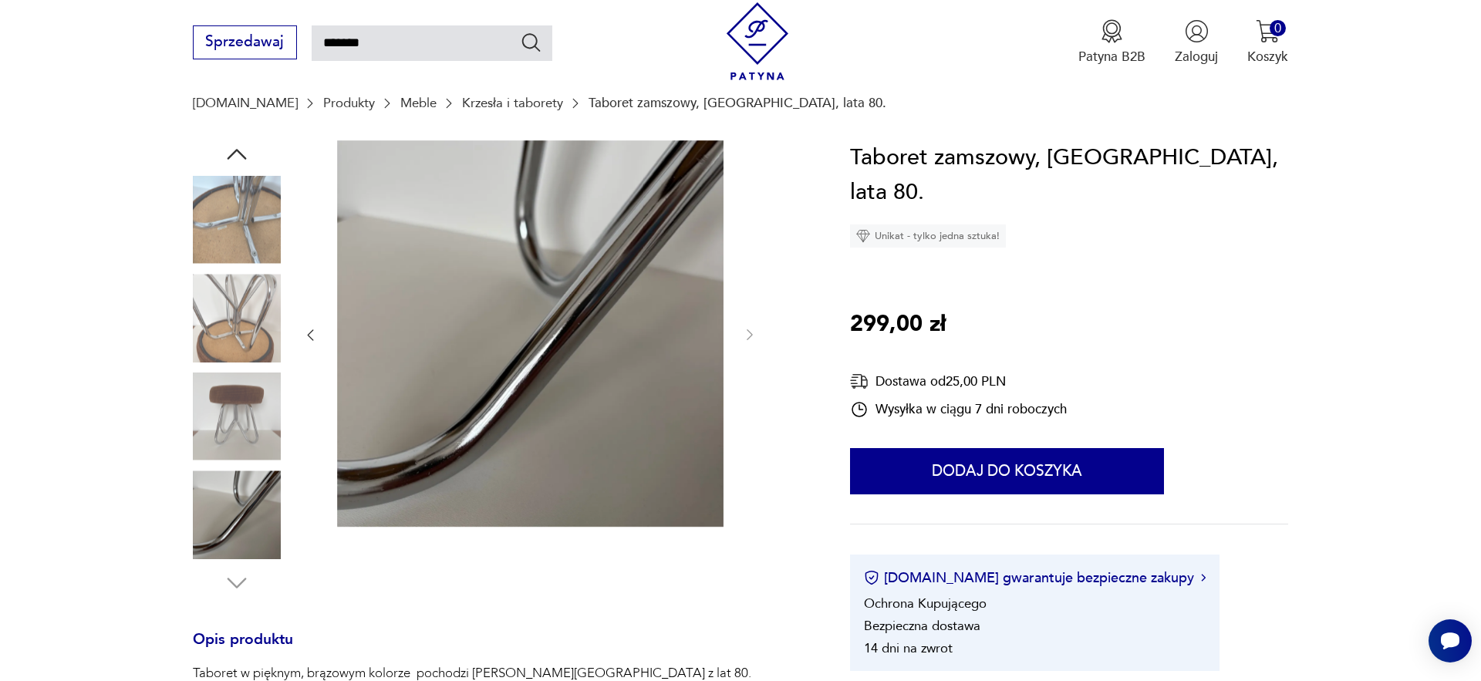
type input "*******"
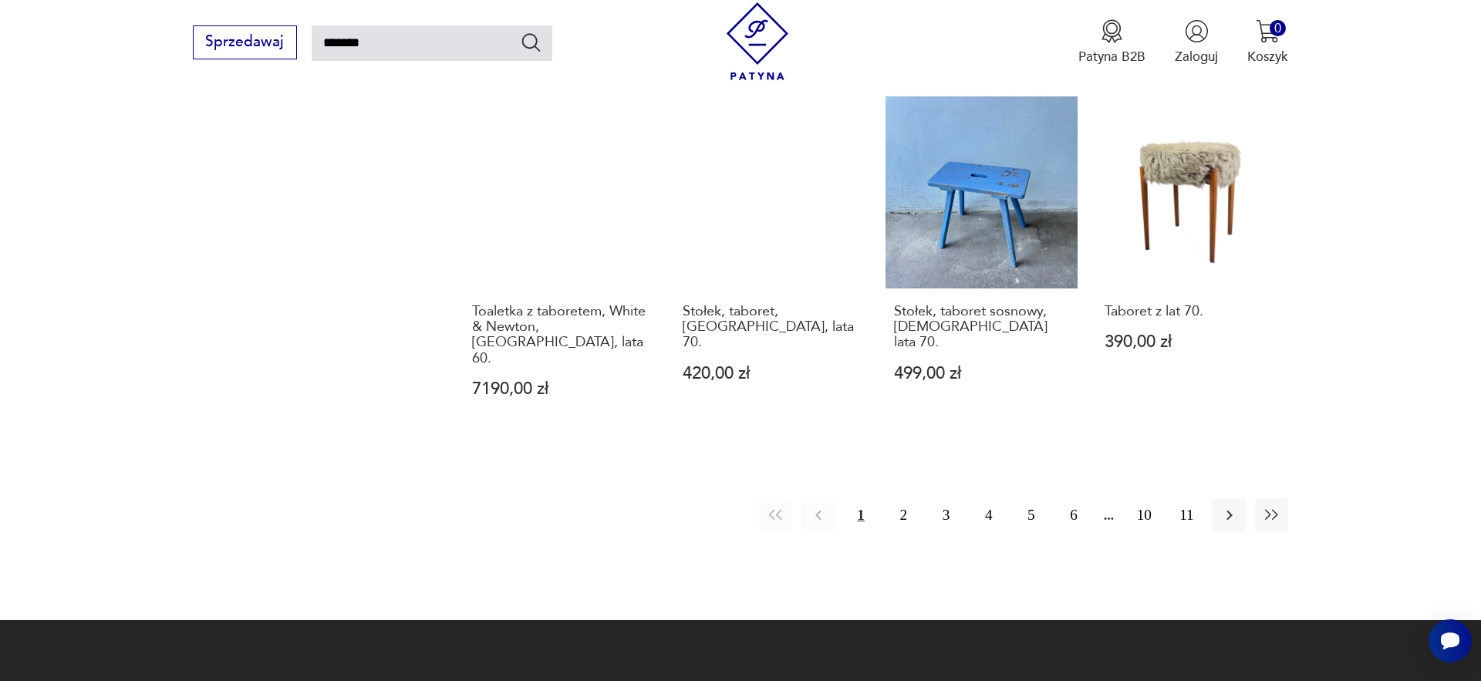
scroll to position [1365, 0]
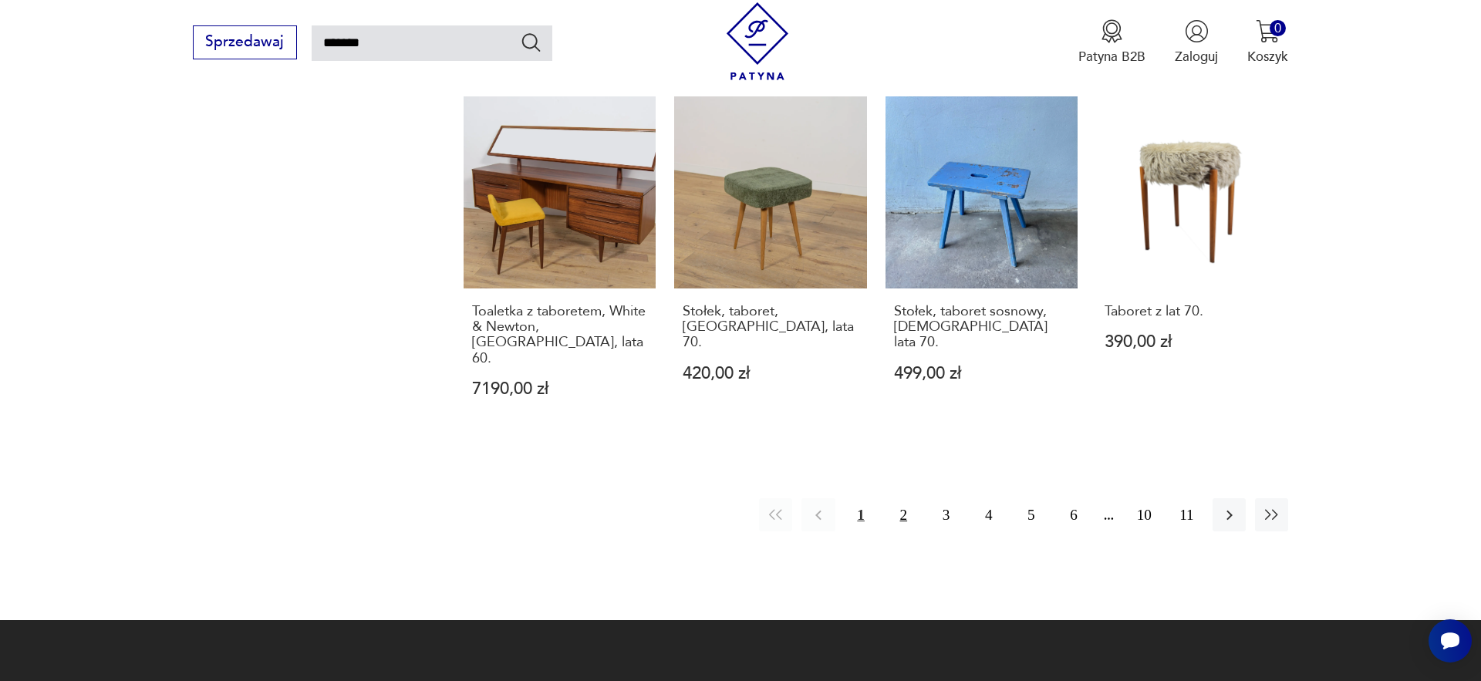
click at [898, 498] on button "2" at bounding box center [903, 514] width 33 height 33
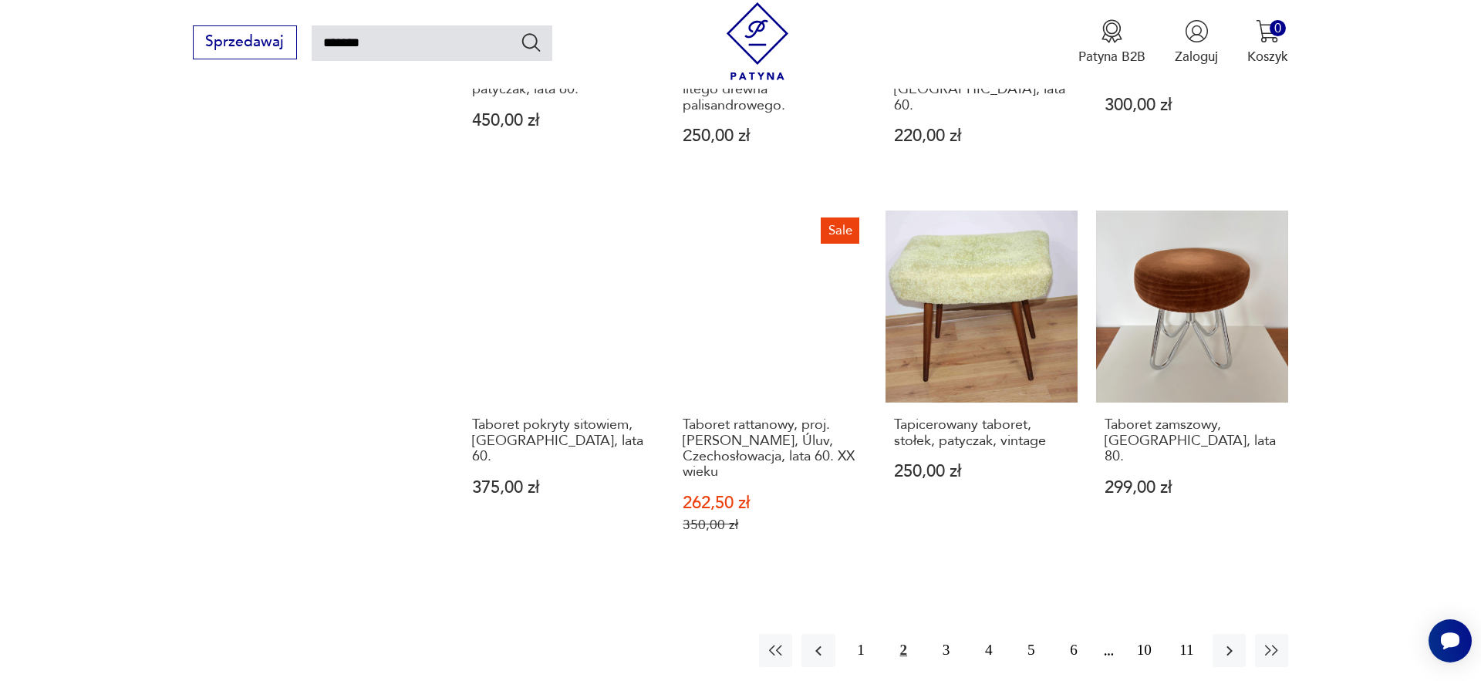
scroll to position [1298, 0]
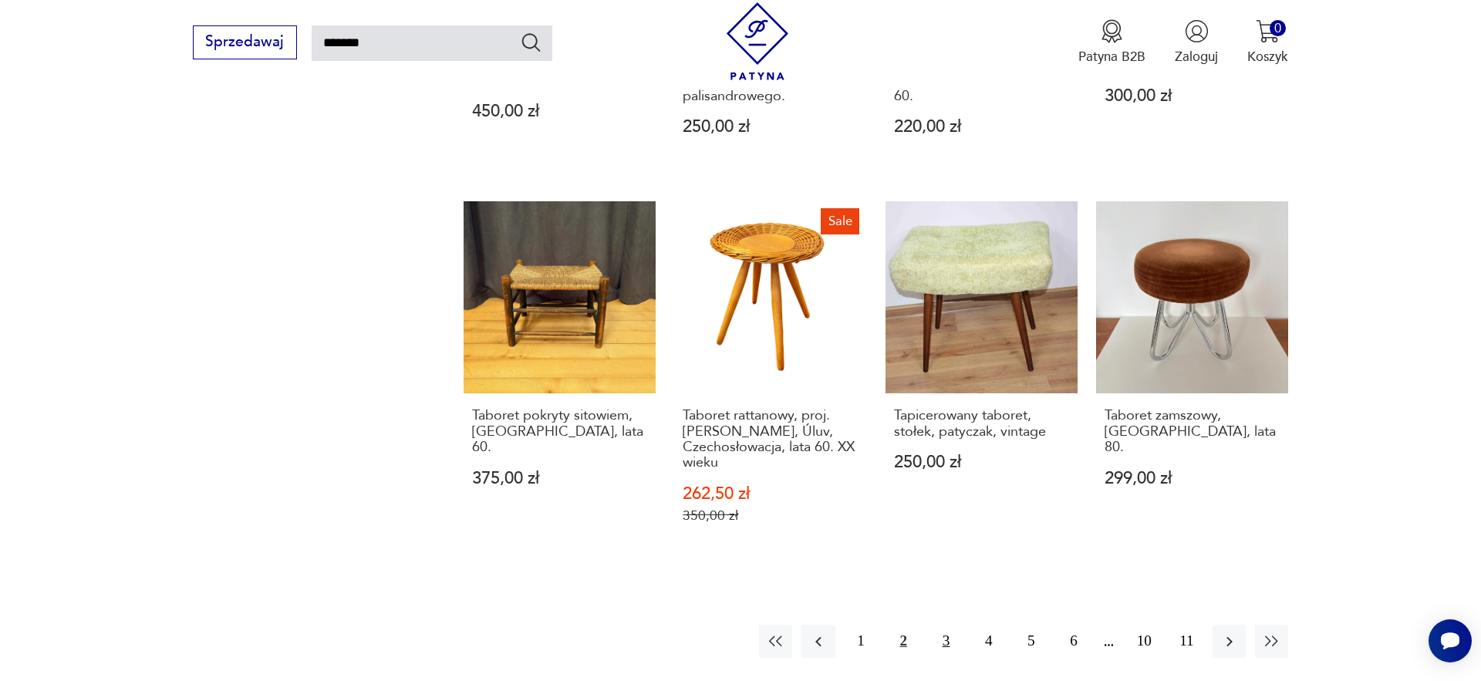
click at [949, 625] on button "3" at bounding box center [946, 641] width 33 height 33
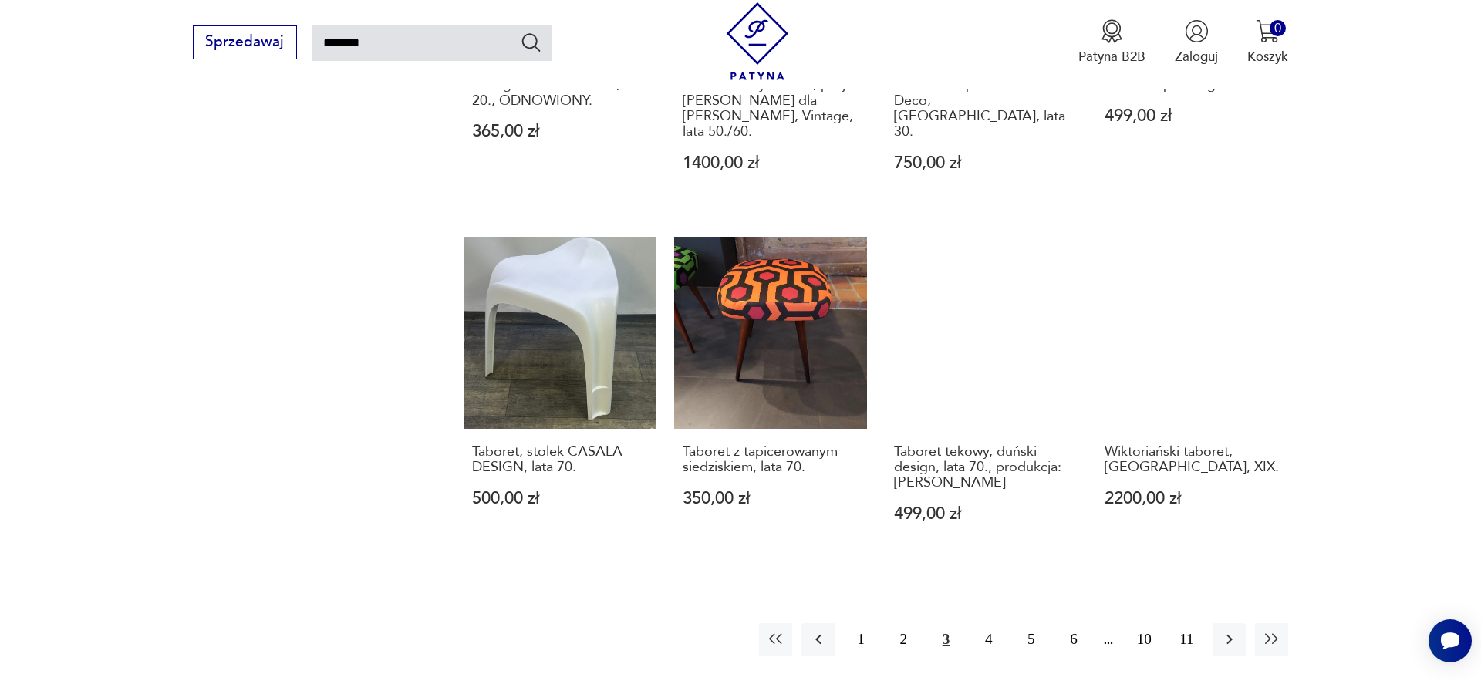
scroll to position [1431, 0]
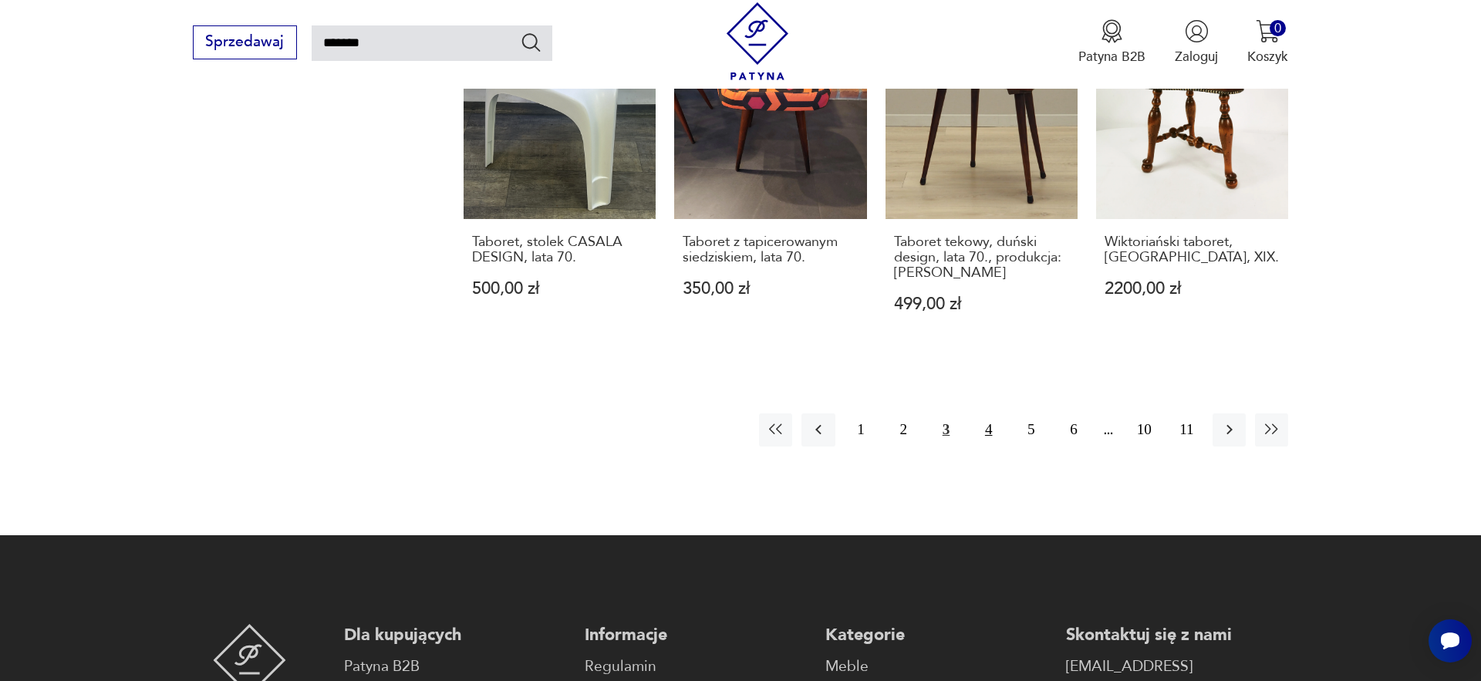
click at [997, 434] on button "4" at bounding box center [988, 429] width 33 height 33
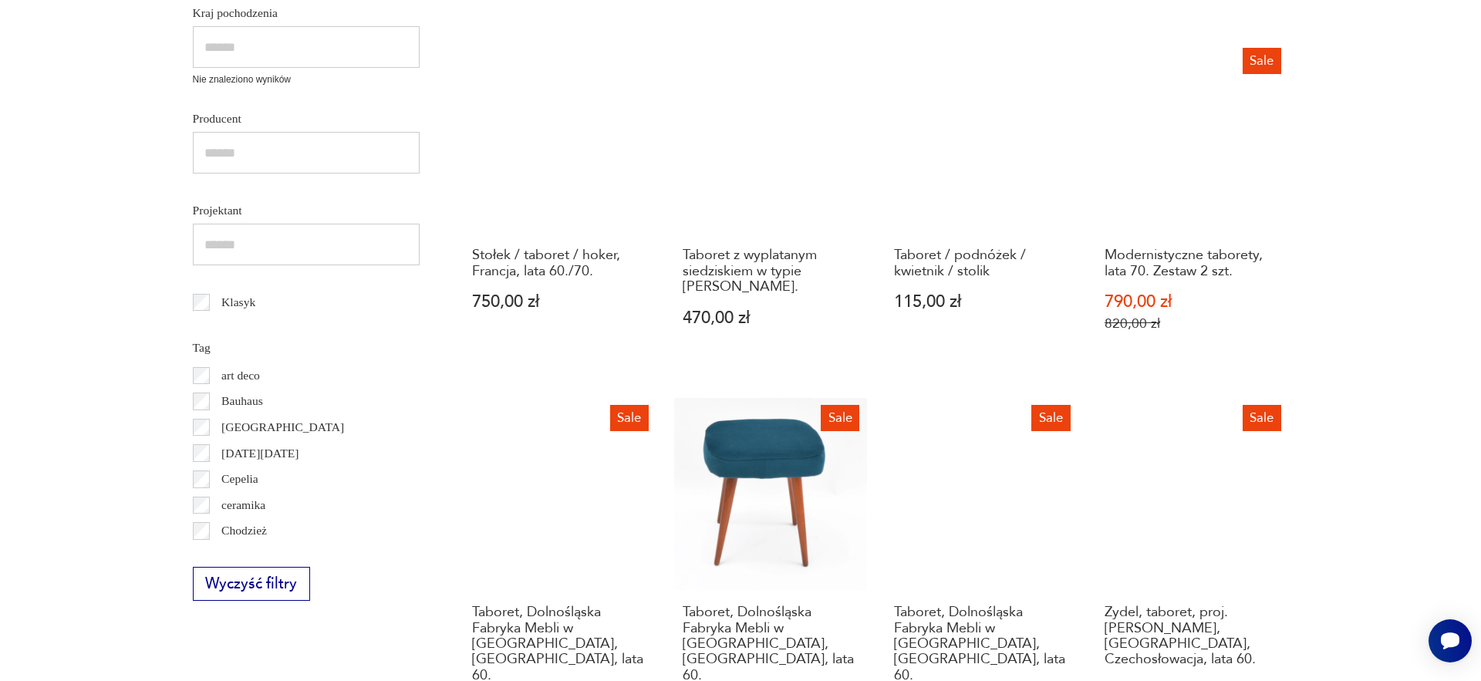
scroll to position [32, 0]
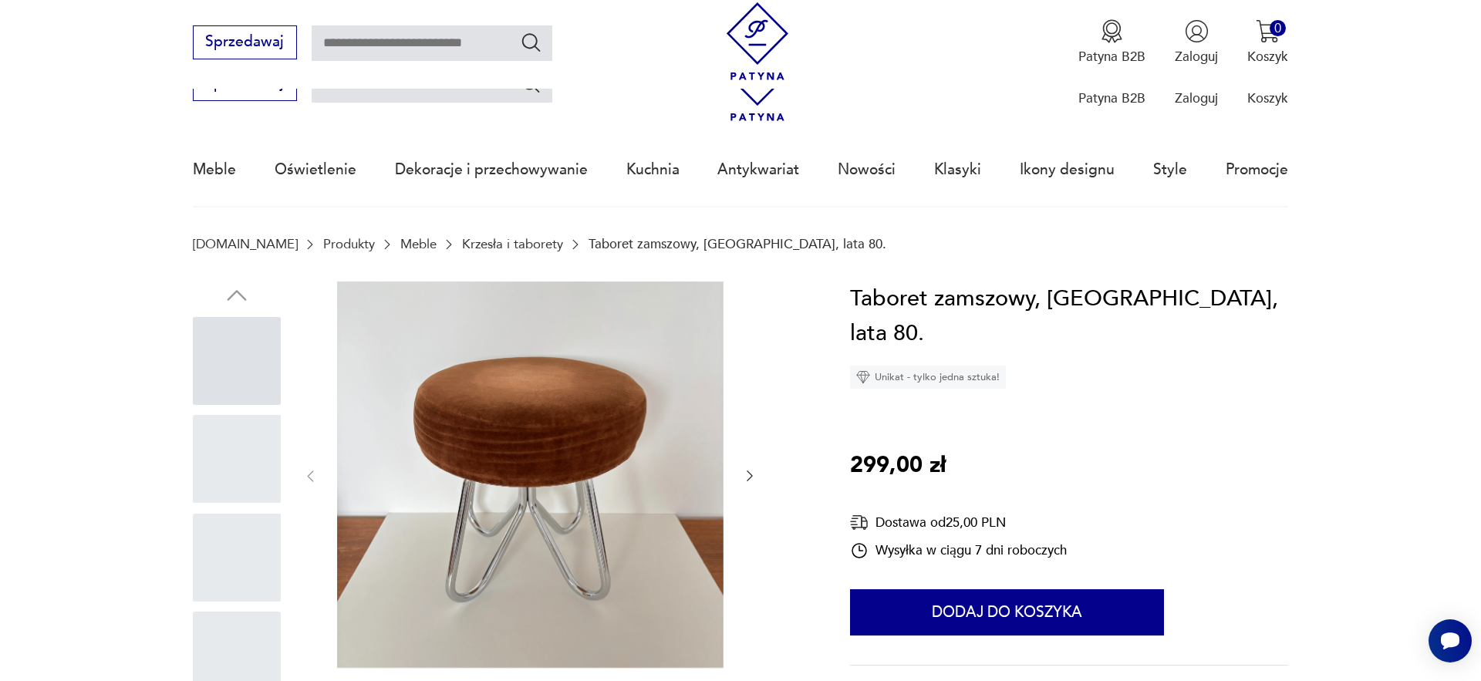
scroll to position [141, 0]
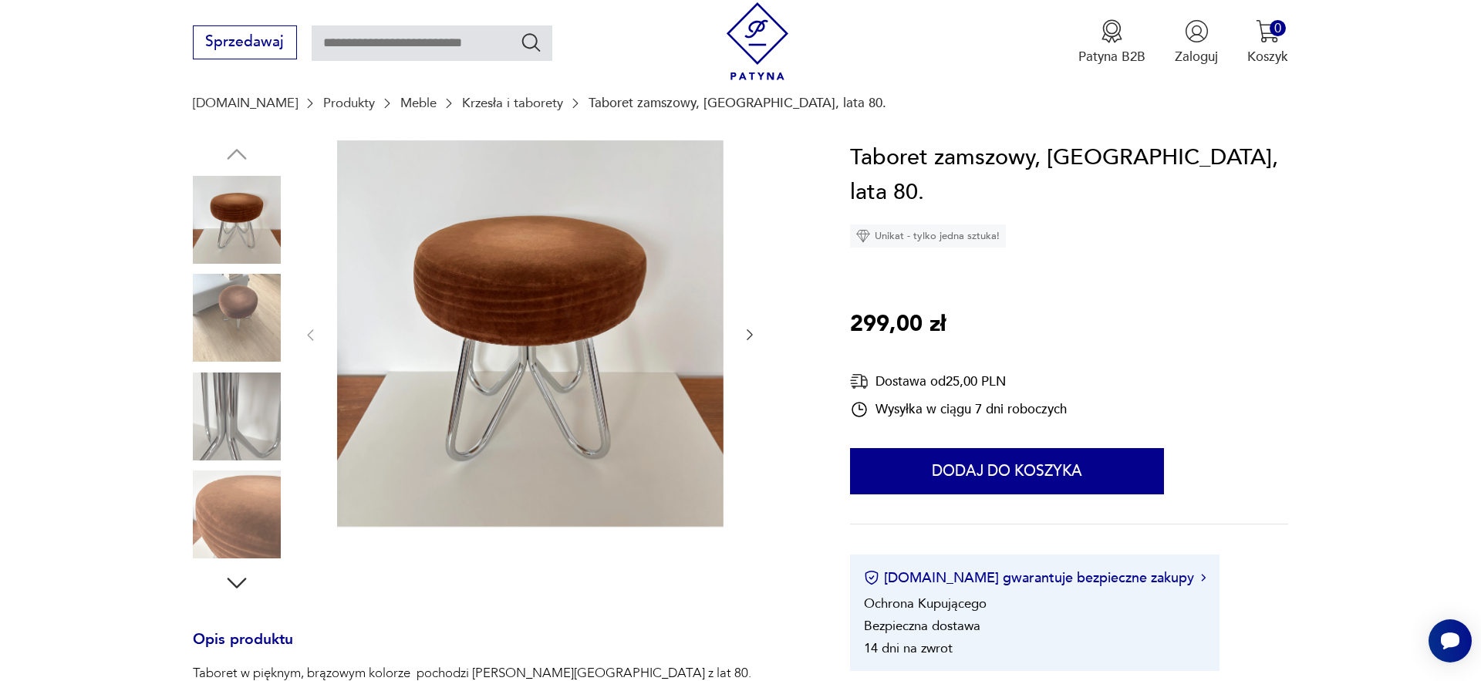
click at [235, 322] on img at bounding box center [237, 318] width 88 height 88
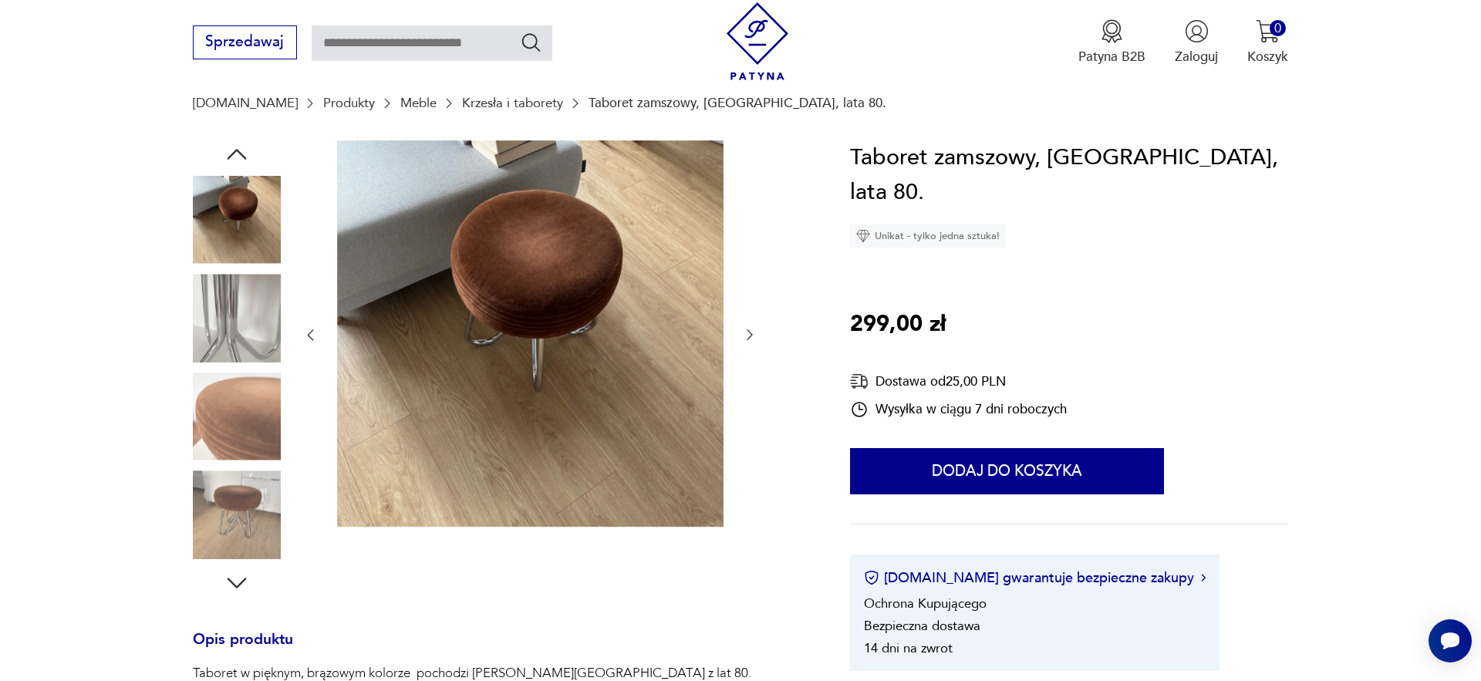
click at [234, 484] on img at bounding box center [237, 515] width 88 height 88
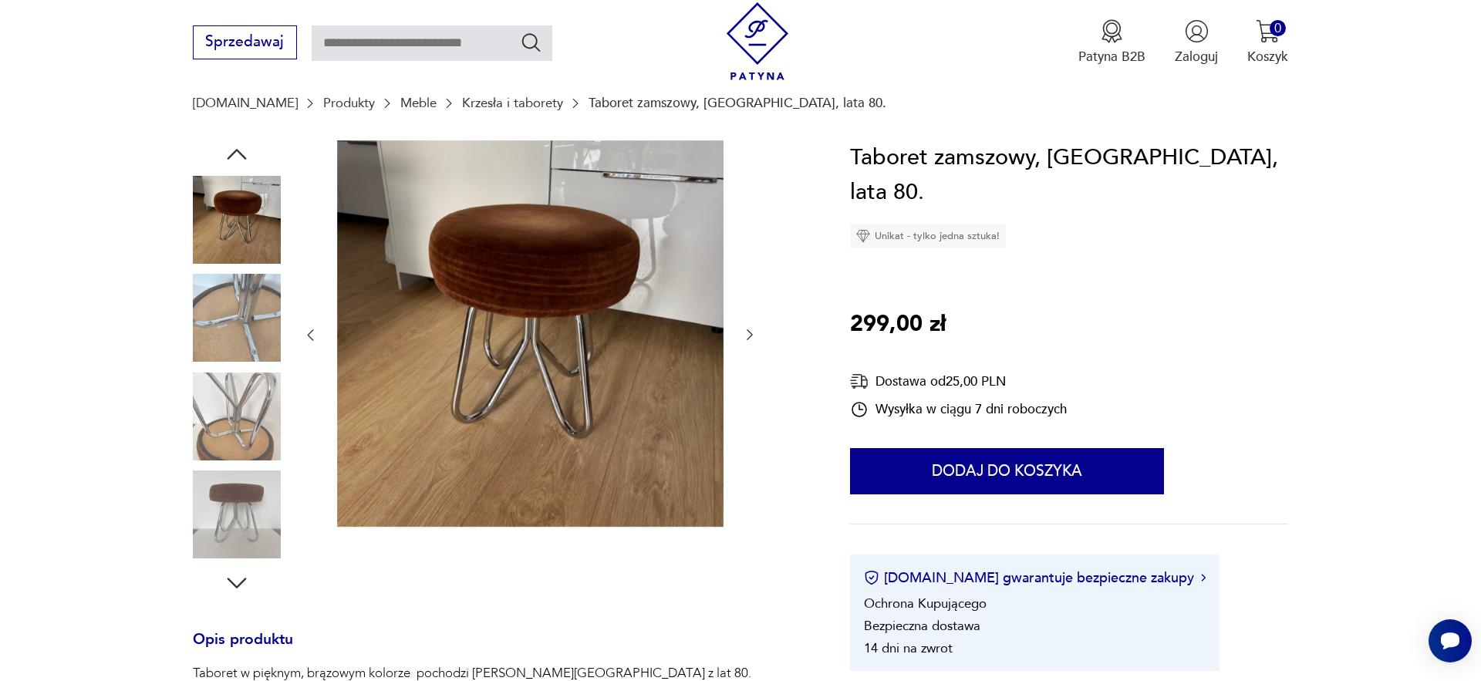
click at [226, 491] on img at bounding box center [237, 515] width 88 height 88
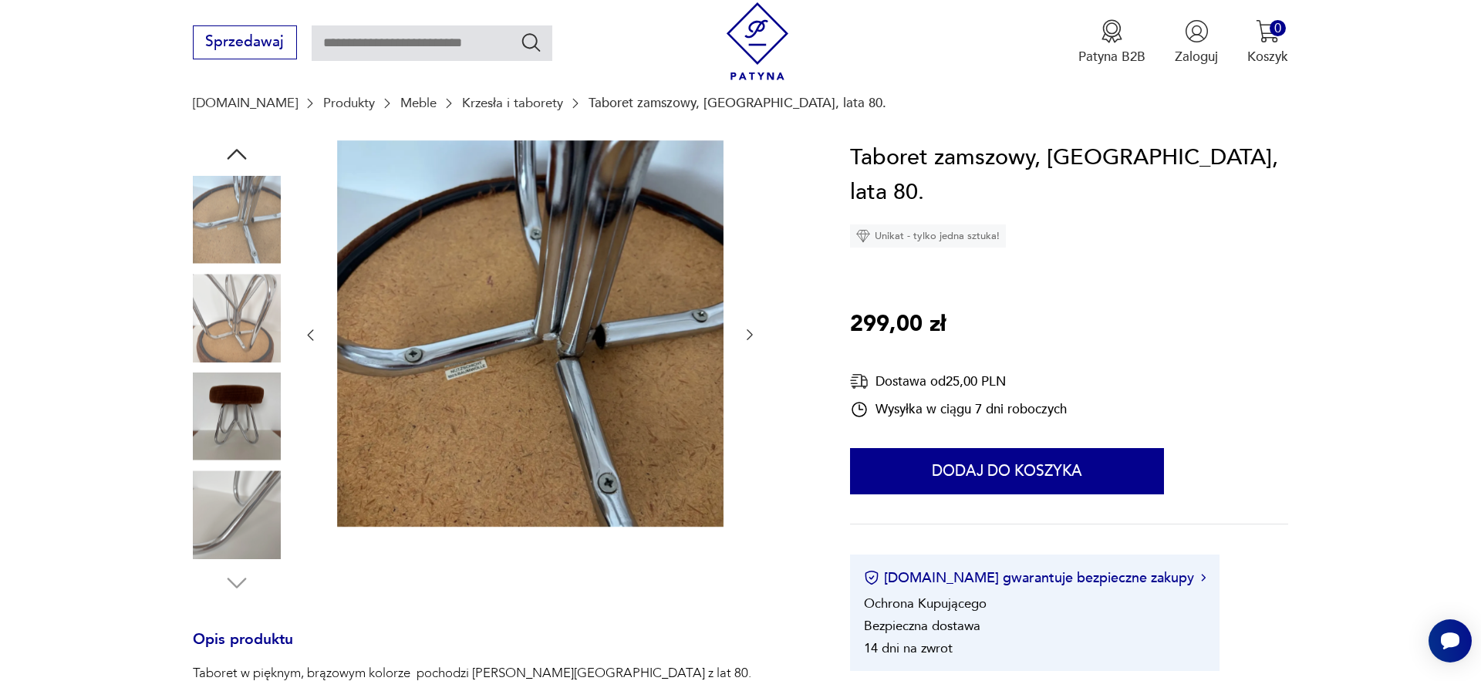
click at [224, 497] on img at bounding box center [237, 515] width 88 height 88
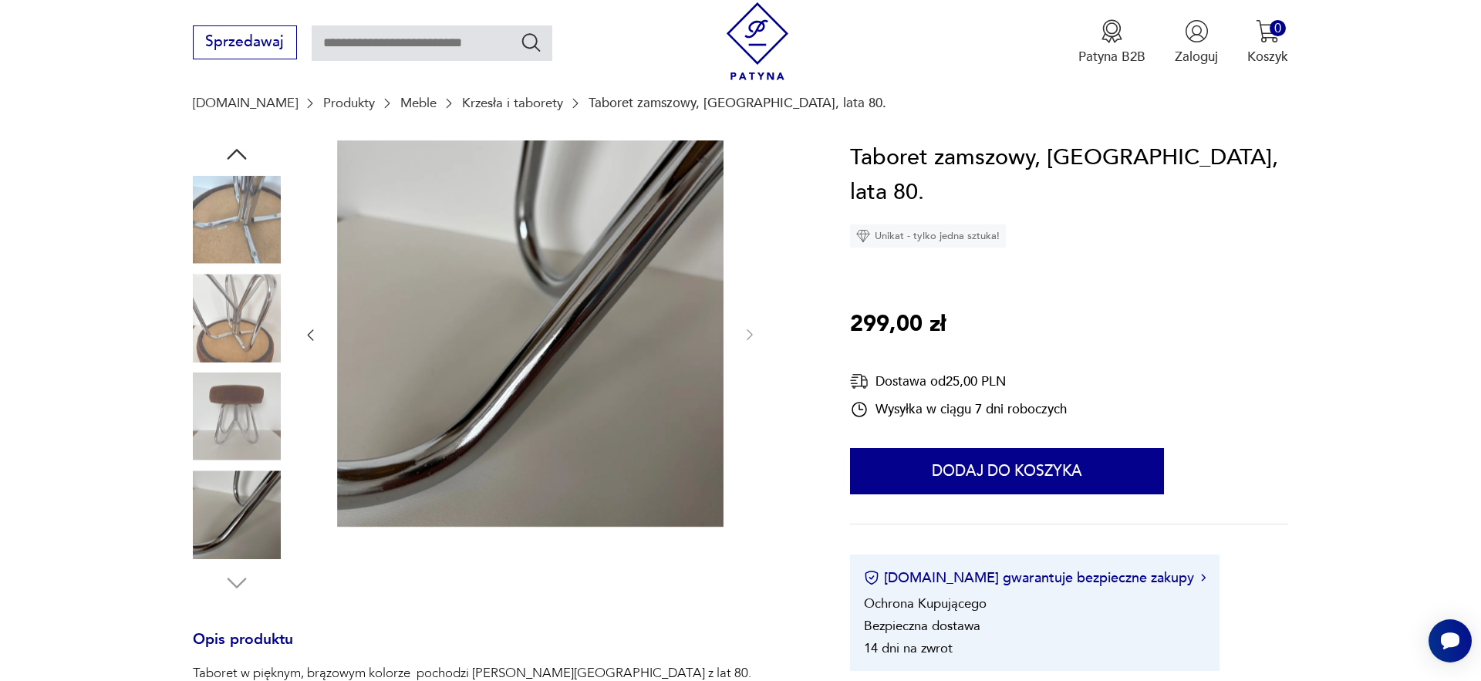
click at [249, 420] on img at bounding box center [237, 417] width 88 height 88
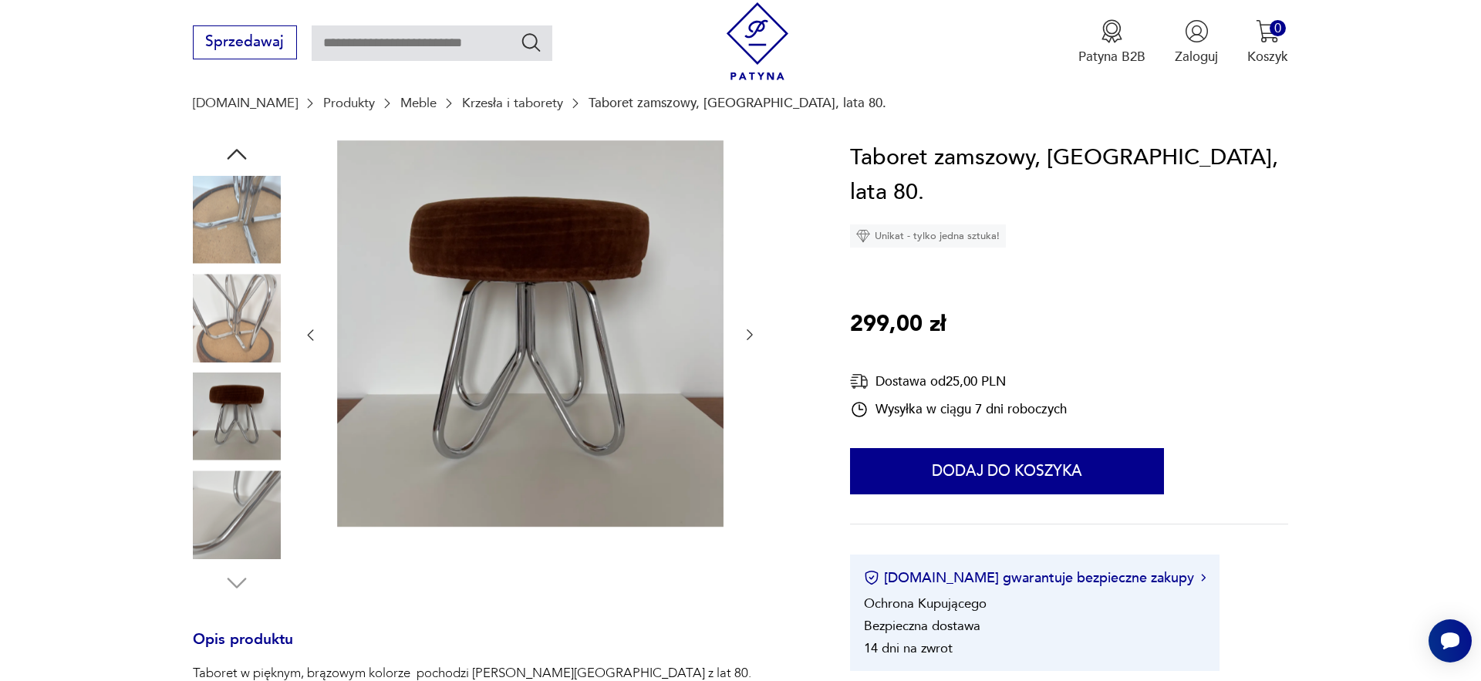
click at [241, 334] on img at bounding box center [237, 318] width 88 height 88
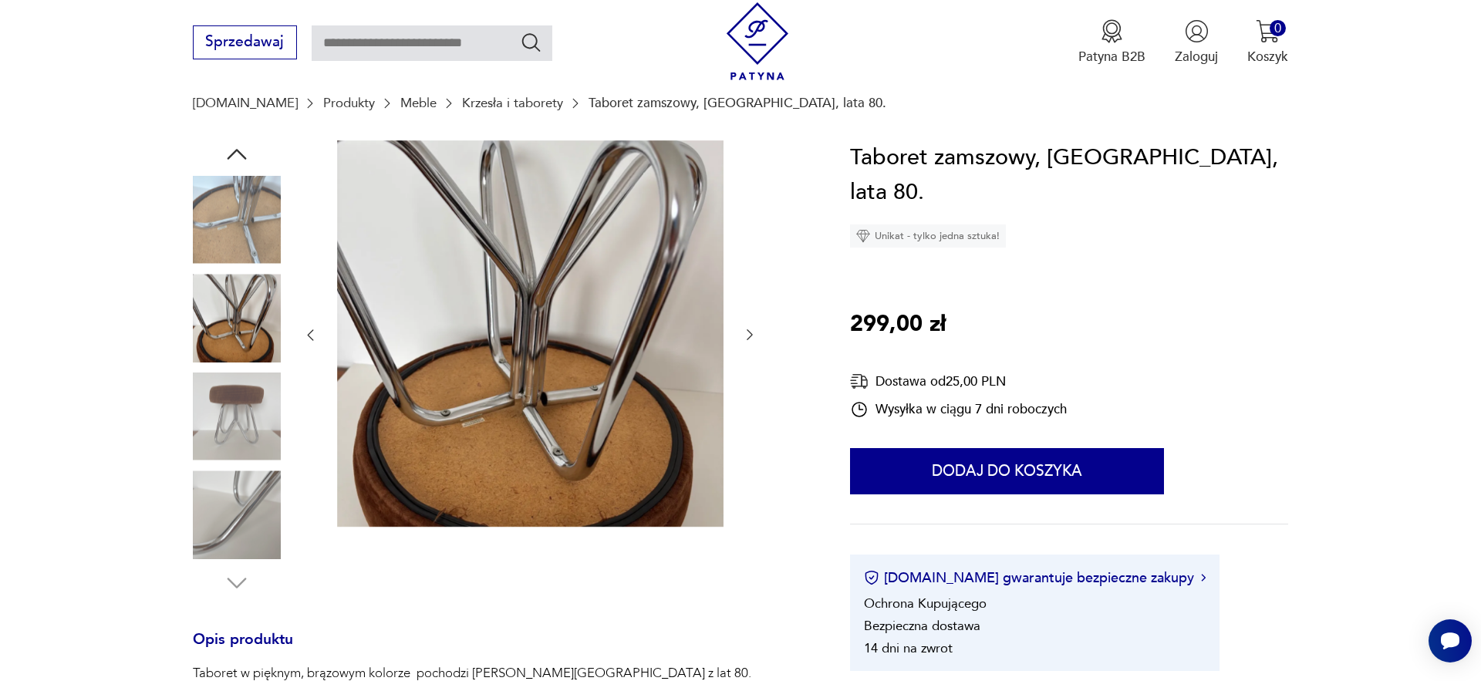
click at [239, 239] on img at bounding box center [237, 220] width 88 height 88
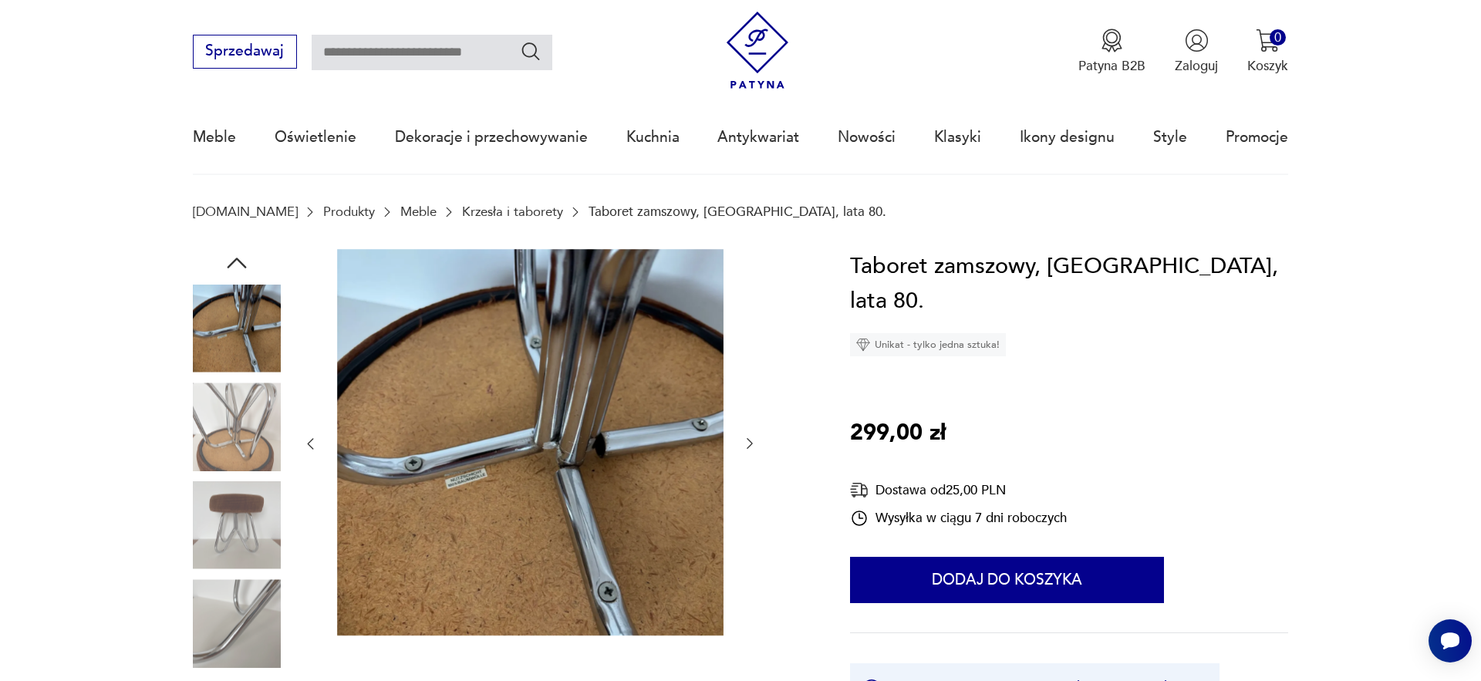
scroll to position [0, 0]
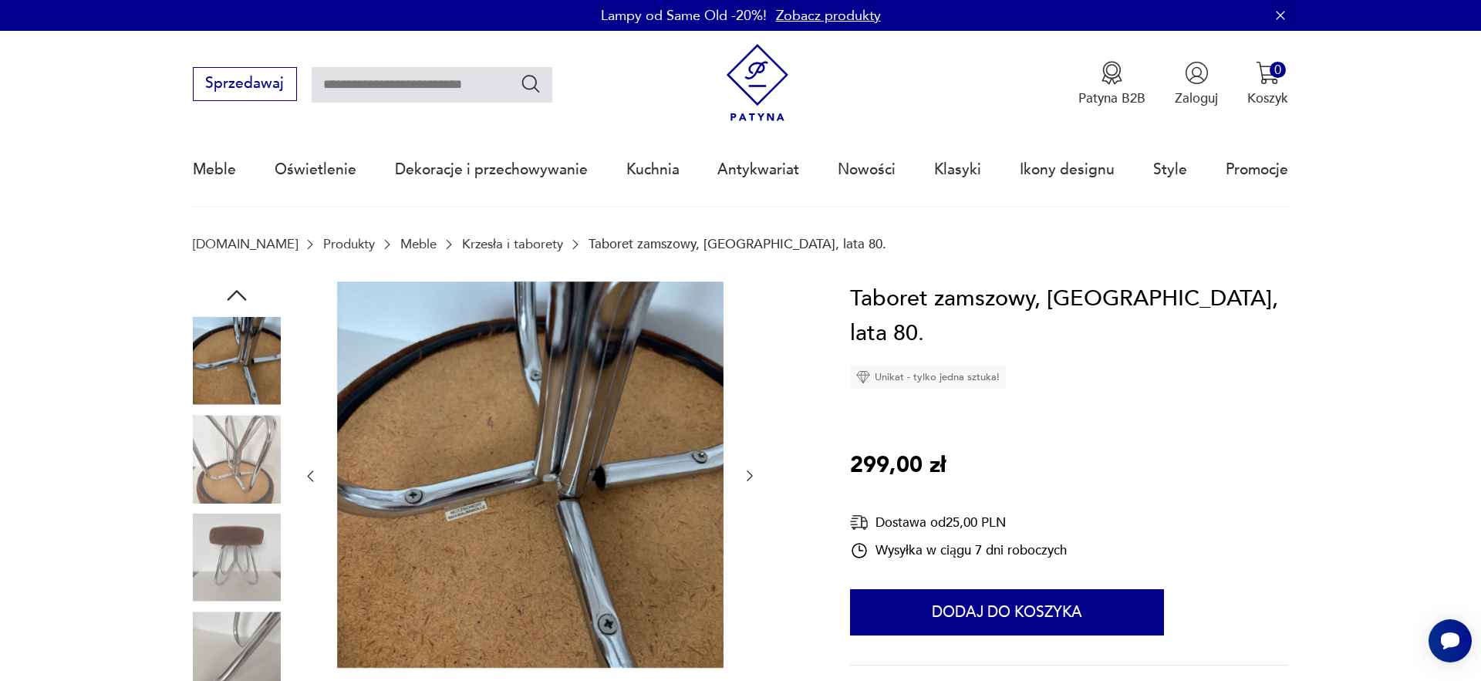
click at [237, 338] on img at bounding box center [237, 361] width 88 height 88
click at [234, 301] on icon "button" at bounding box center [237, 296] width 28 height 28
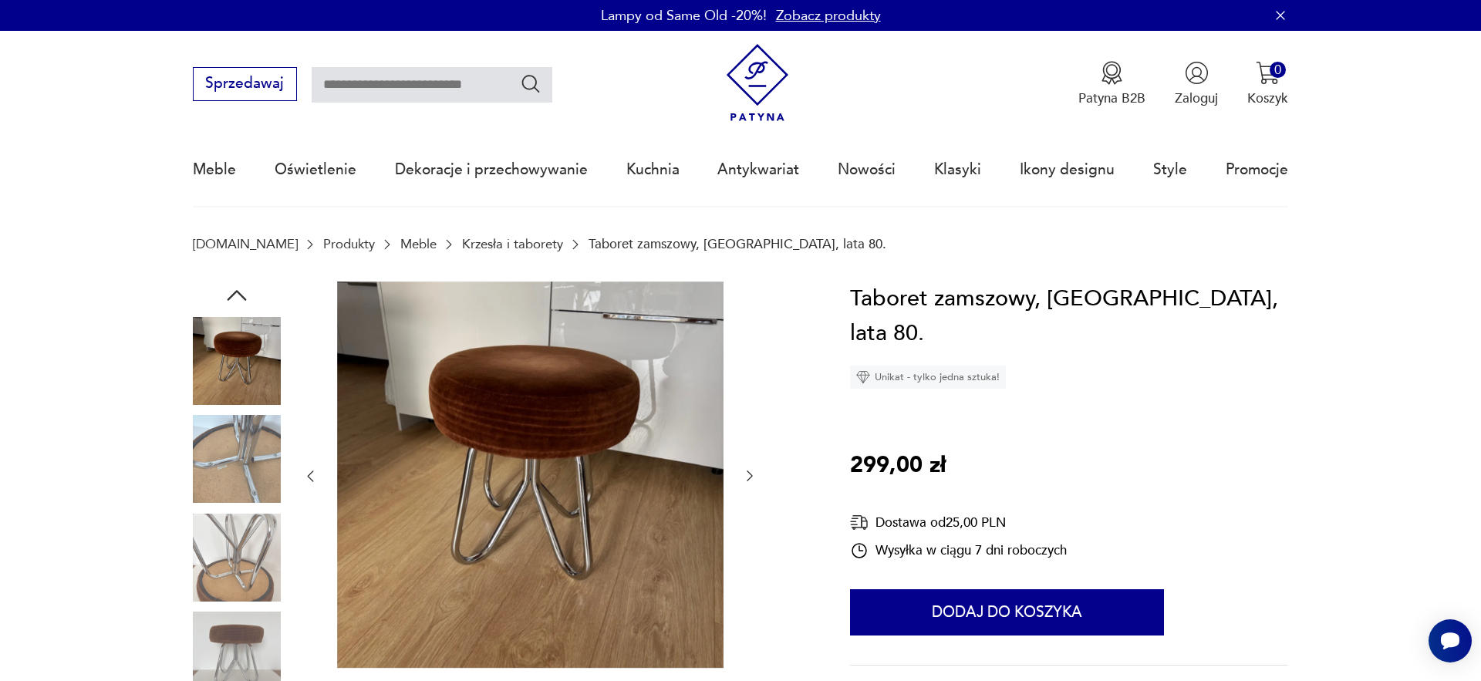
click at [240, 346] on img at bounding box center [237, 361] width 88 height 88
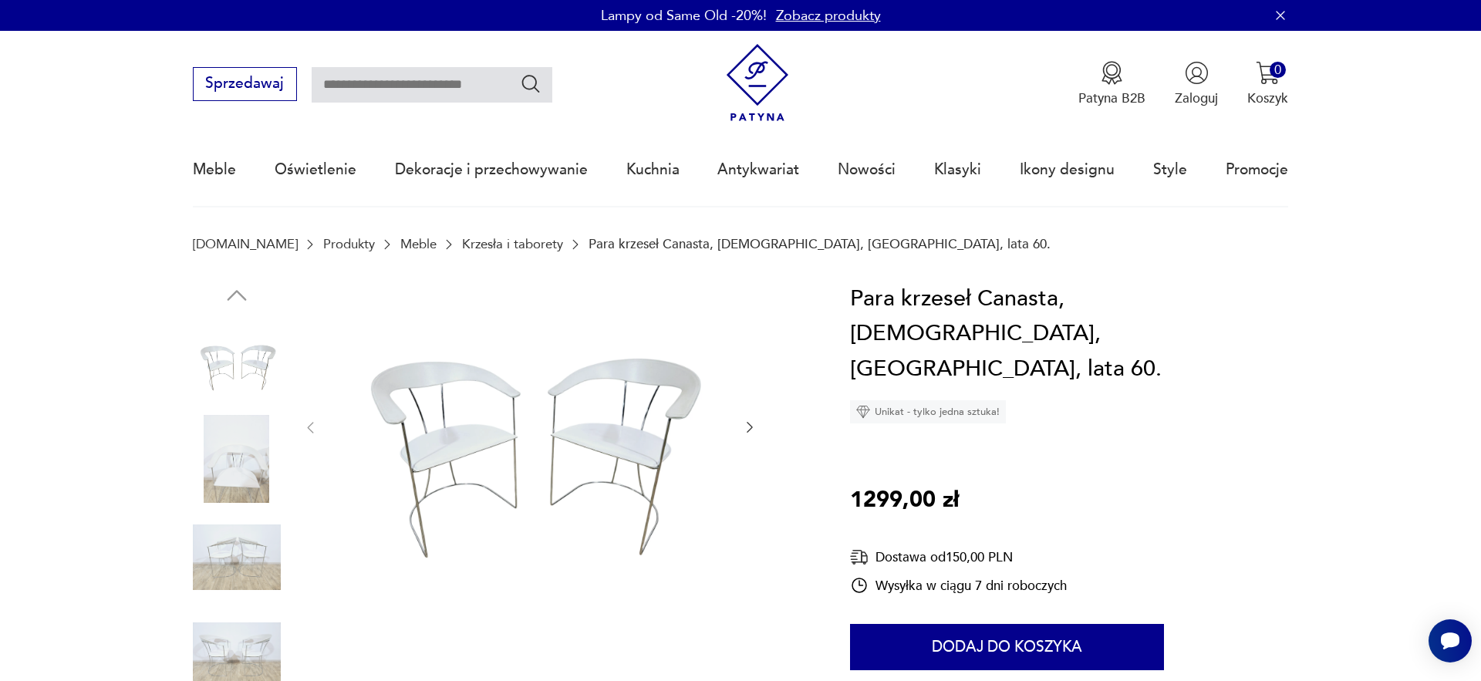
click at [244, 461] on img at bounding box center [237, 459] width 88 height 88
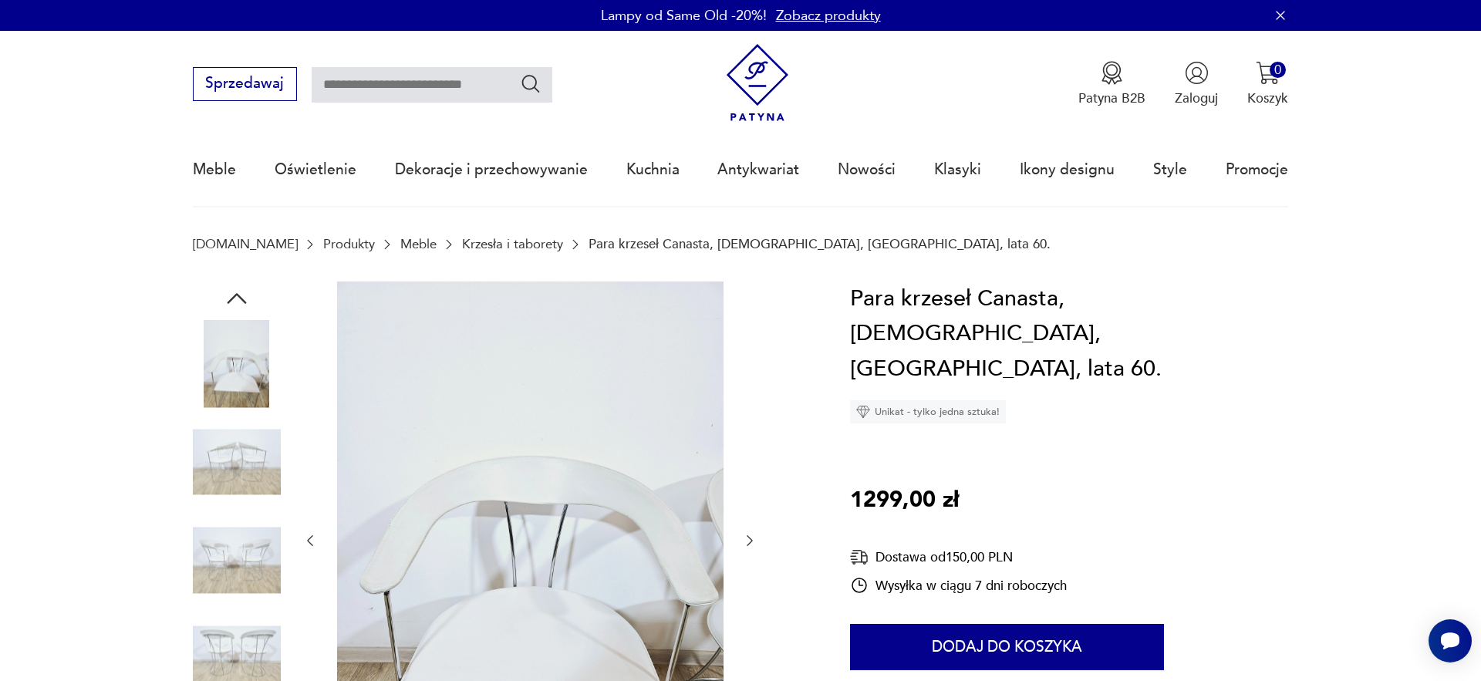
click at [231, 486] on img at bounding box center [237, 462] width 88 height 88
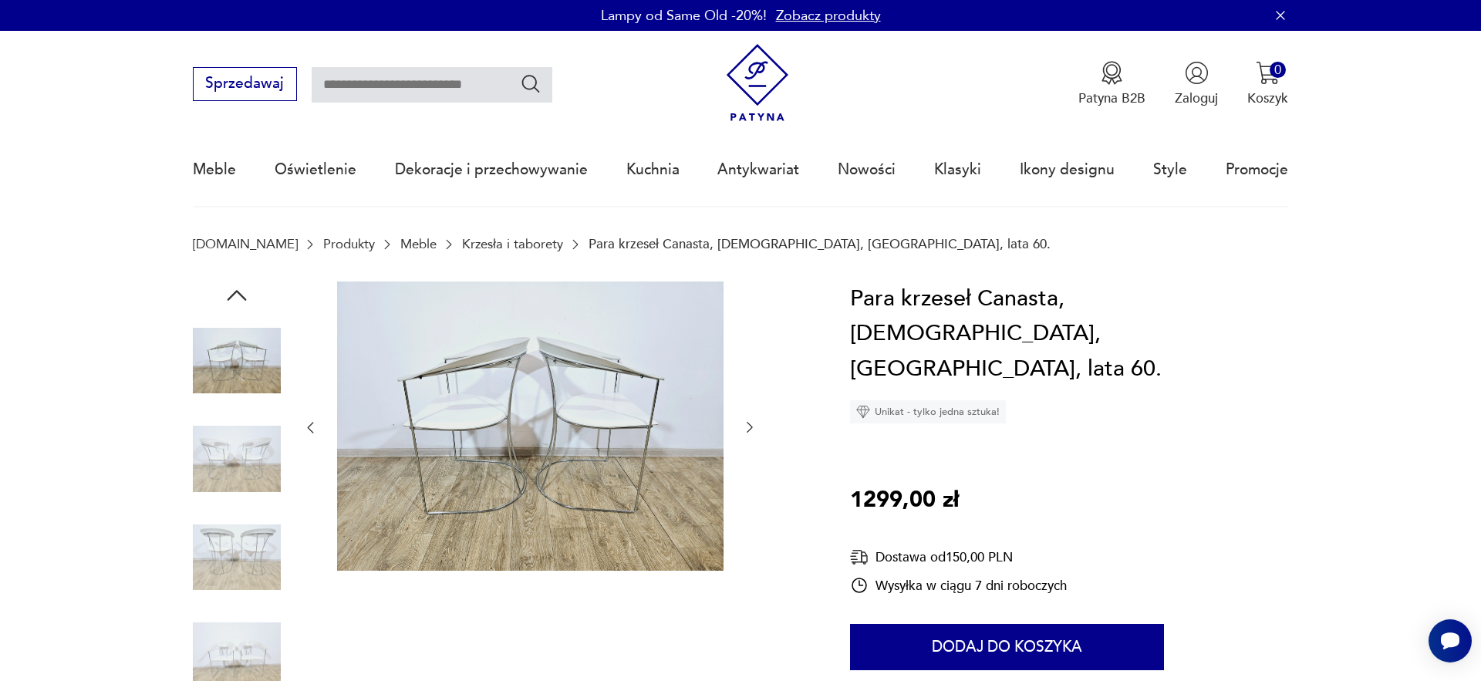
scroll to position [113, 0]
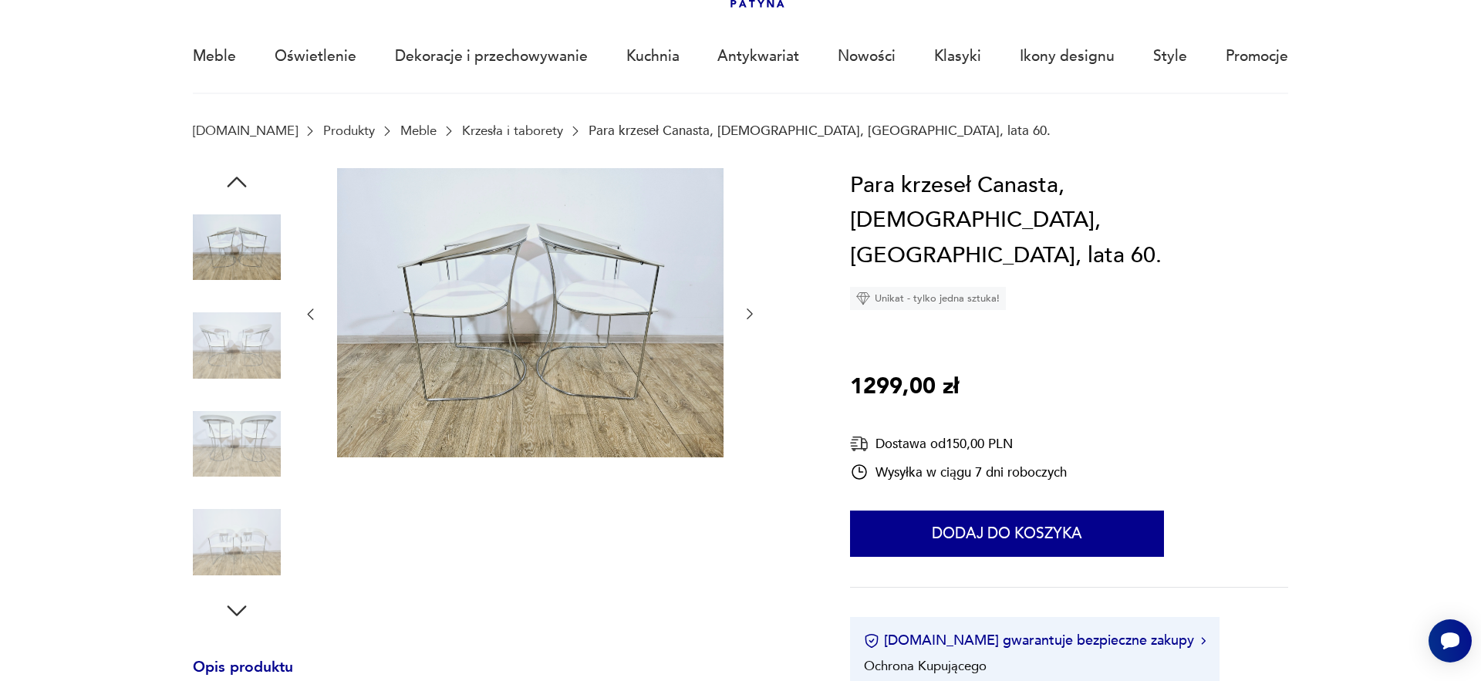
click at [230, 366] on img at bounding box center [237, 346] width 88 height 88
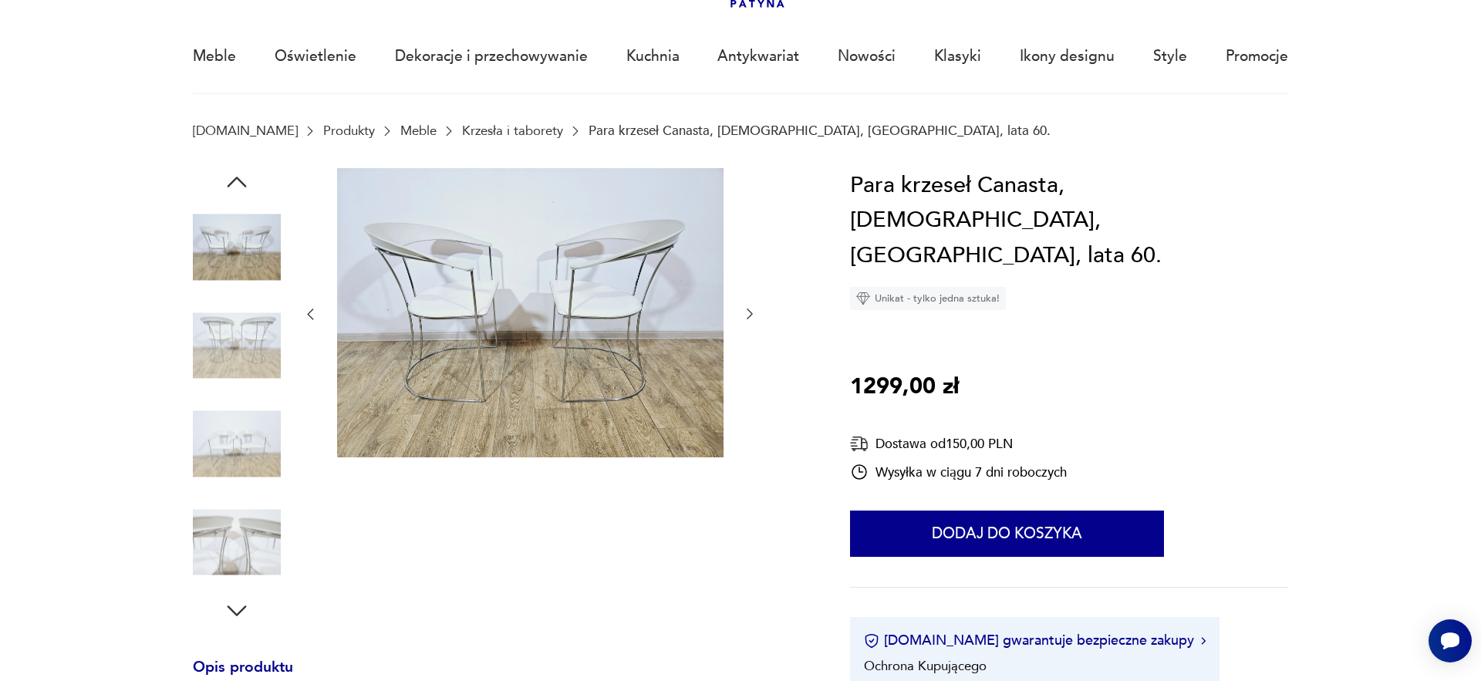
click at [224, 345] on img at bounding box center [237, 346] width 88 height 88
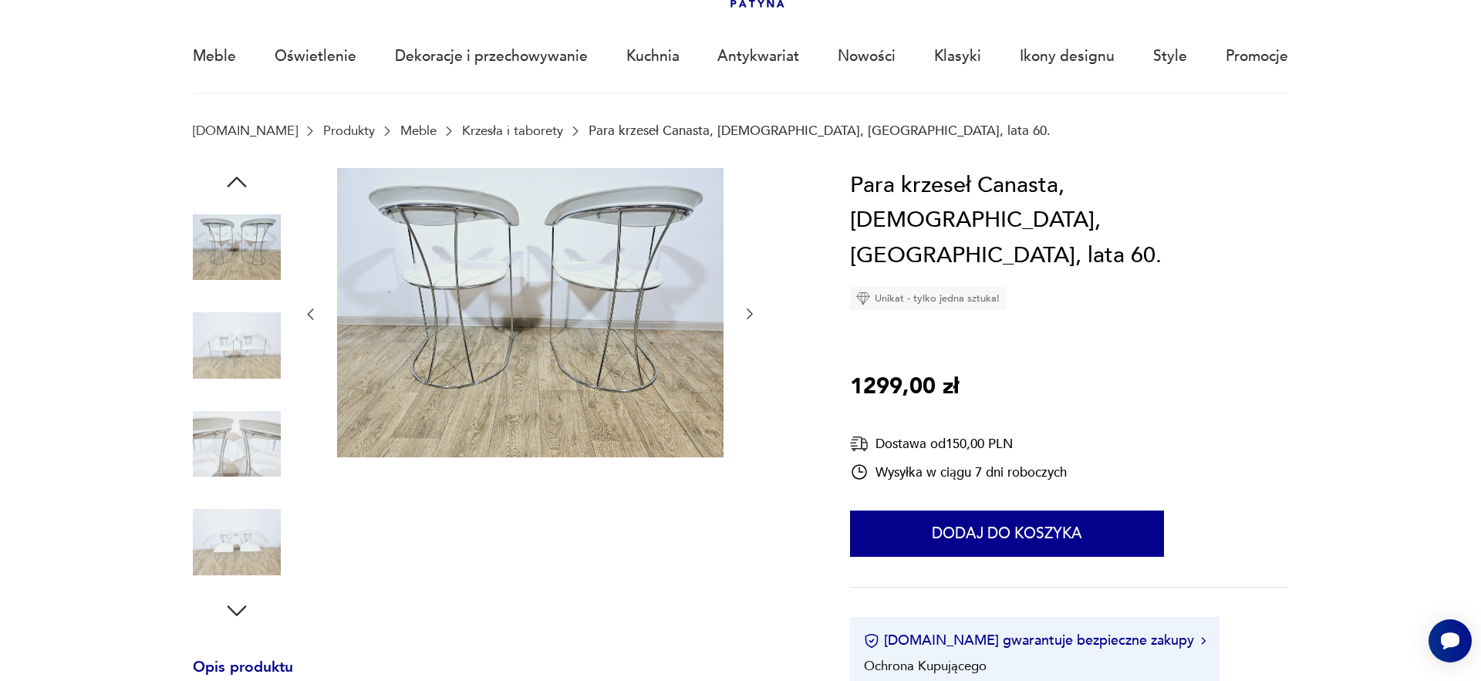
click at [220, 359] on img at bounding box center [237, 346] width 88 height 88
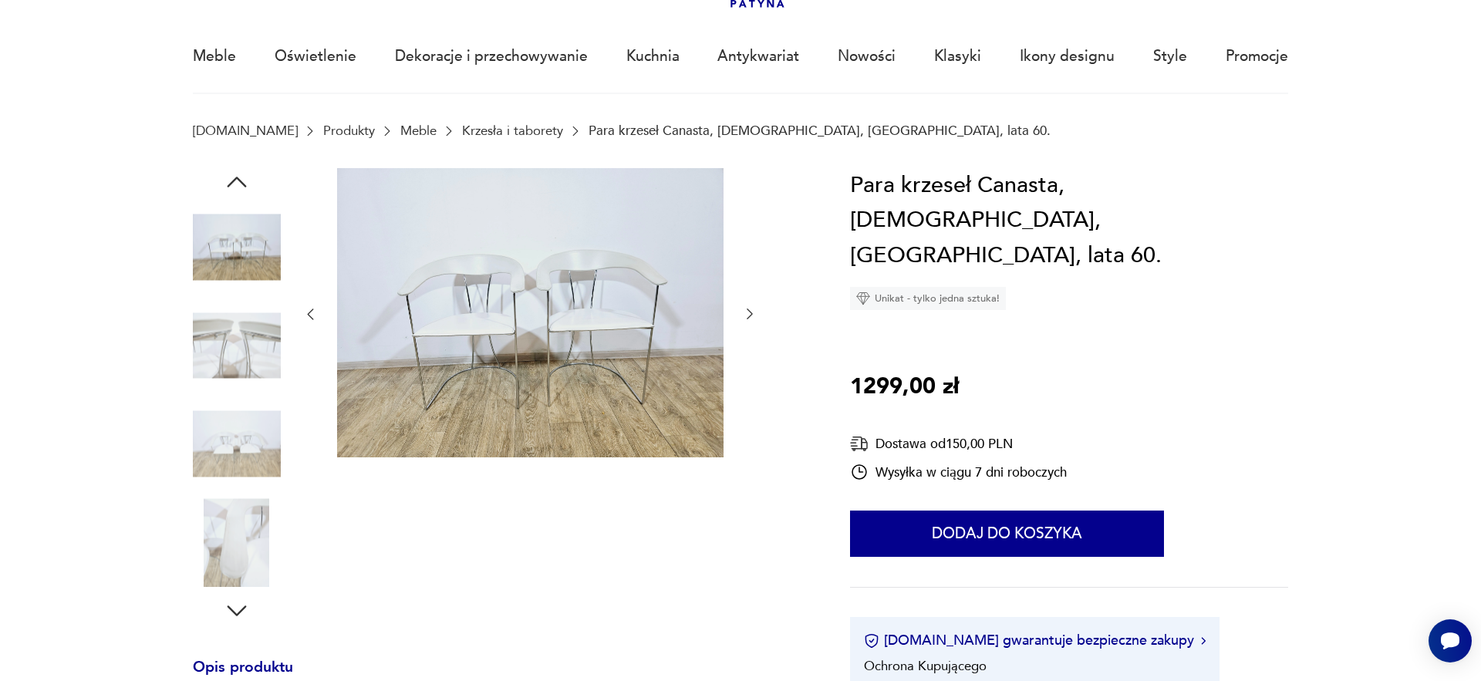
click at [221, 390] on img at bounding box center [237, 346] width 88 height 88
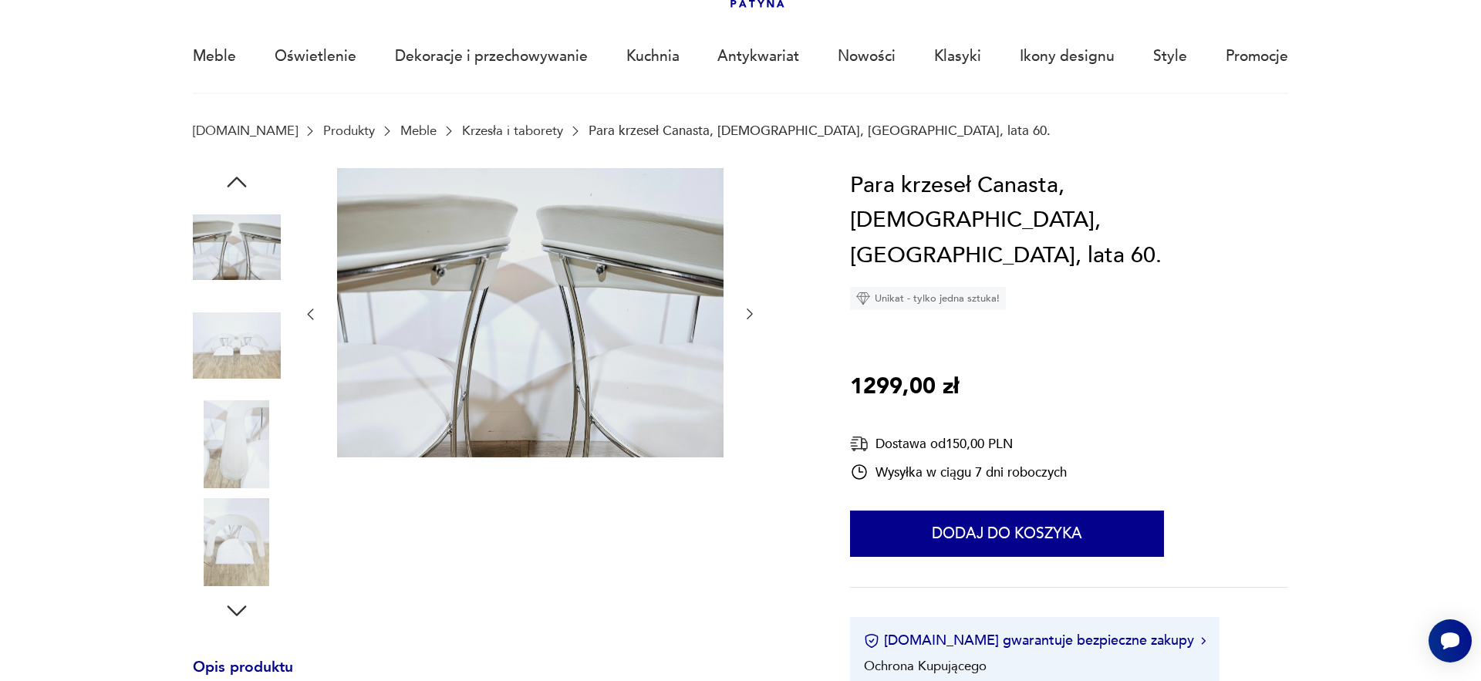
click at [220, 417] on img at bounding box center [237, 444] width 88 height 88
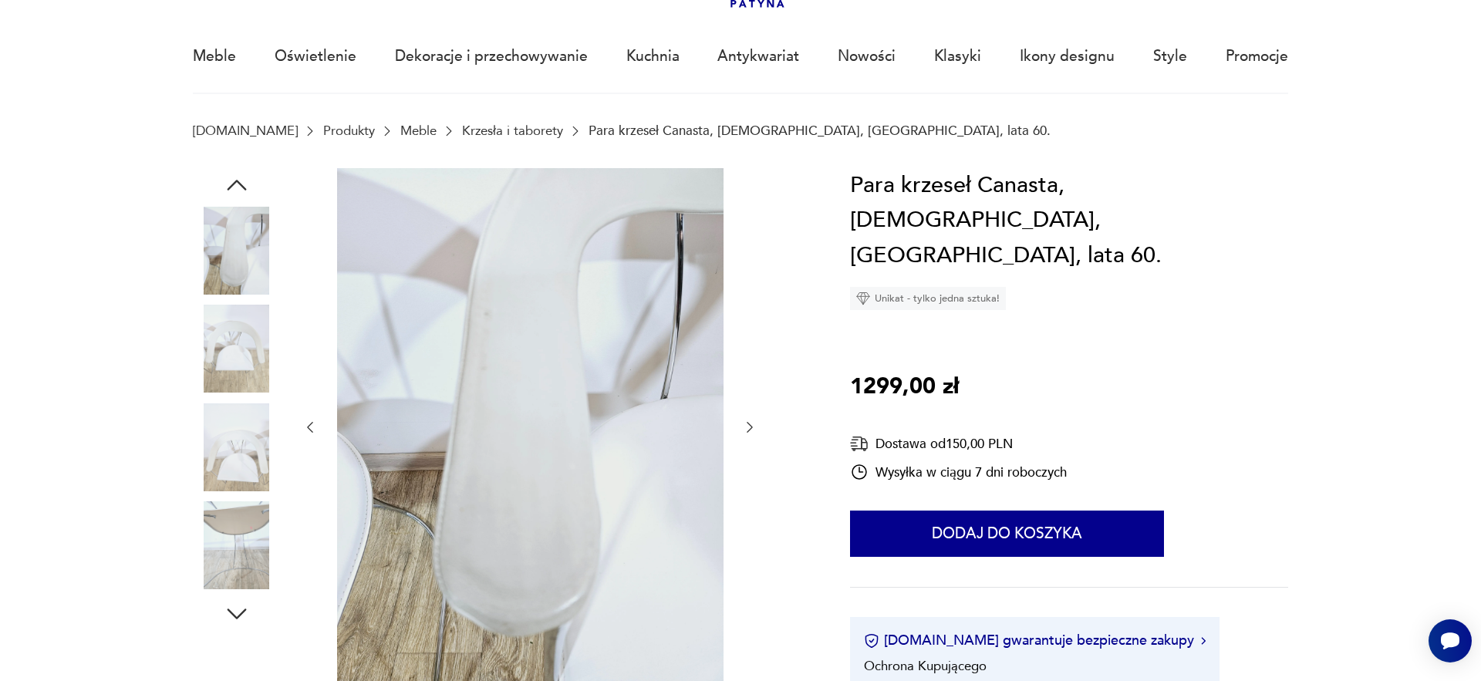
click at [222, 476] on img at bounding box center [237, 447] width 88 height 88
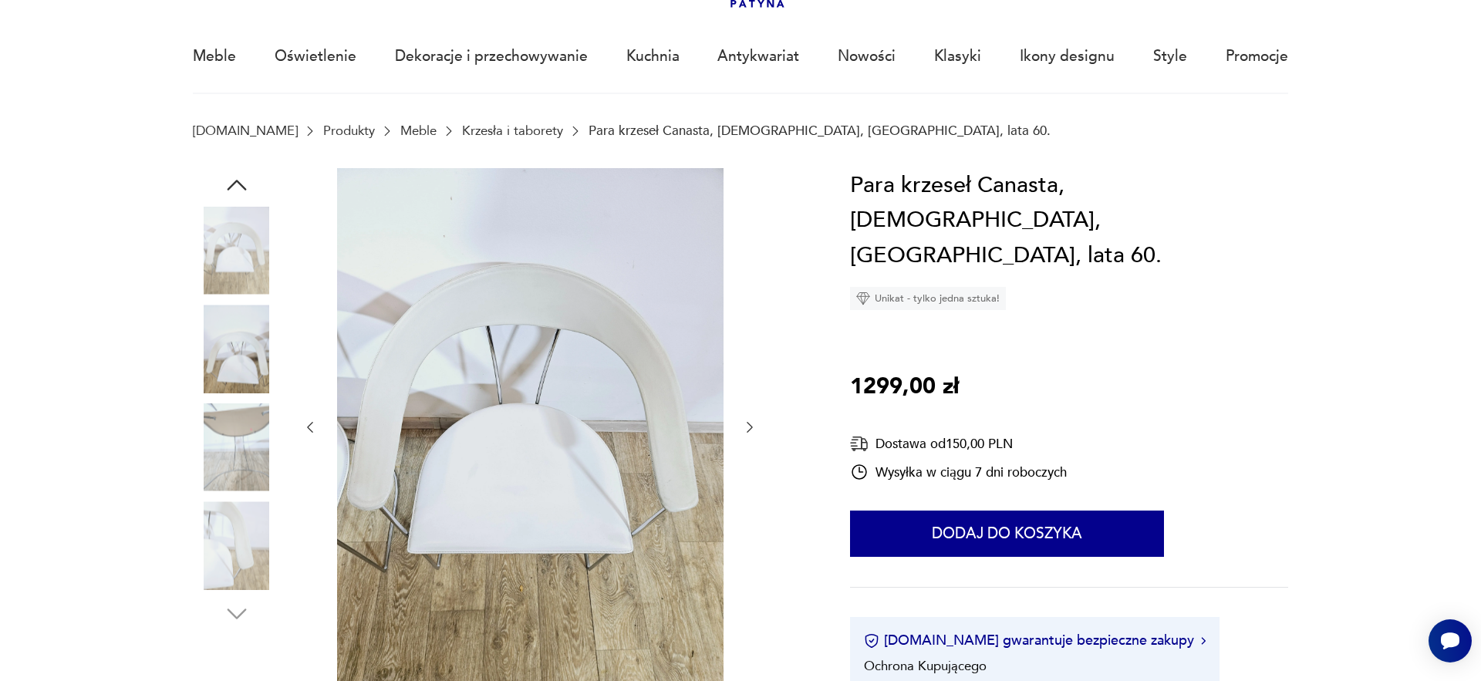
click at [223, 447] on img at bounding box center [237, 447] width 88 height 88
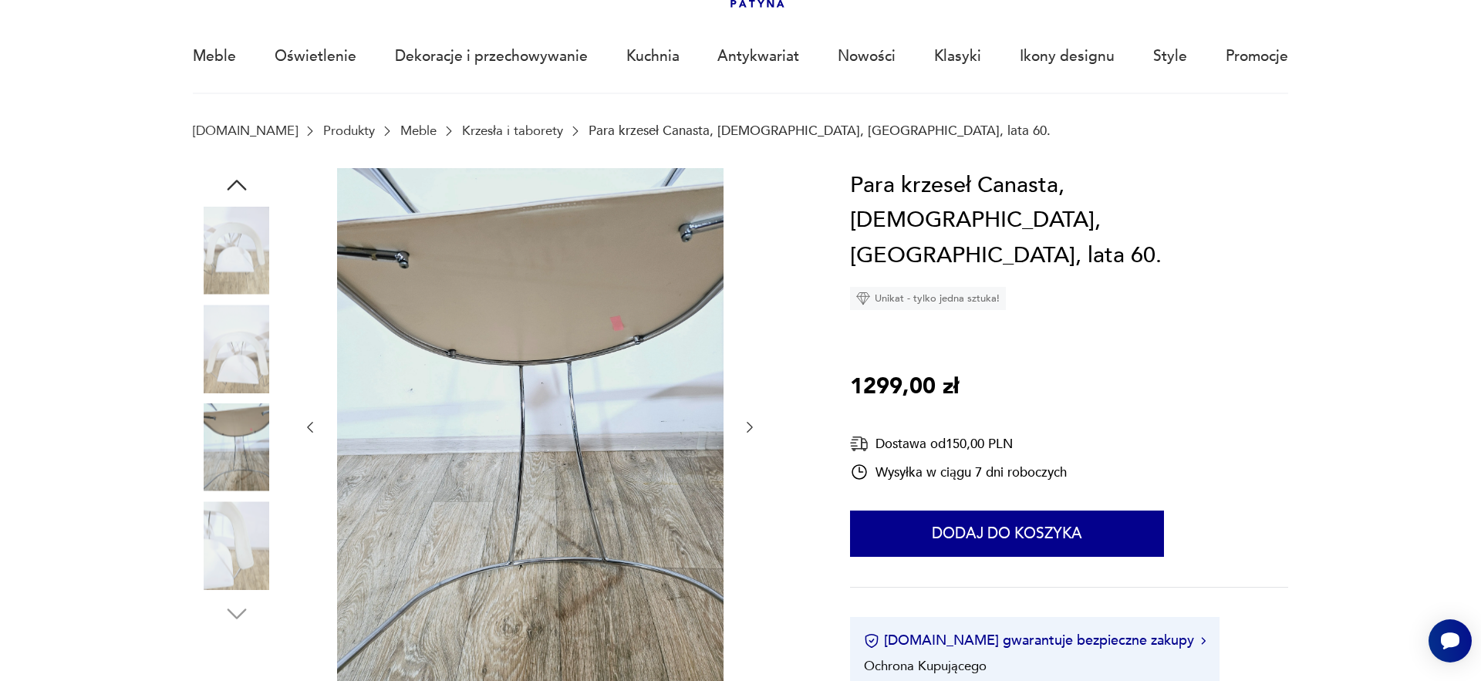
click at [225, 486] on img at bounding box center [237, 447] width 88 height 88
click at [228, 517] on img at bounding box center [237, 545] width 88 height 88
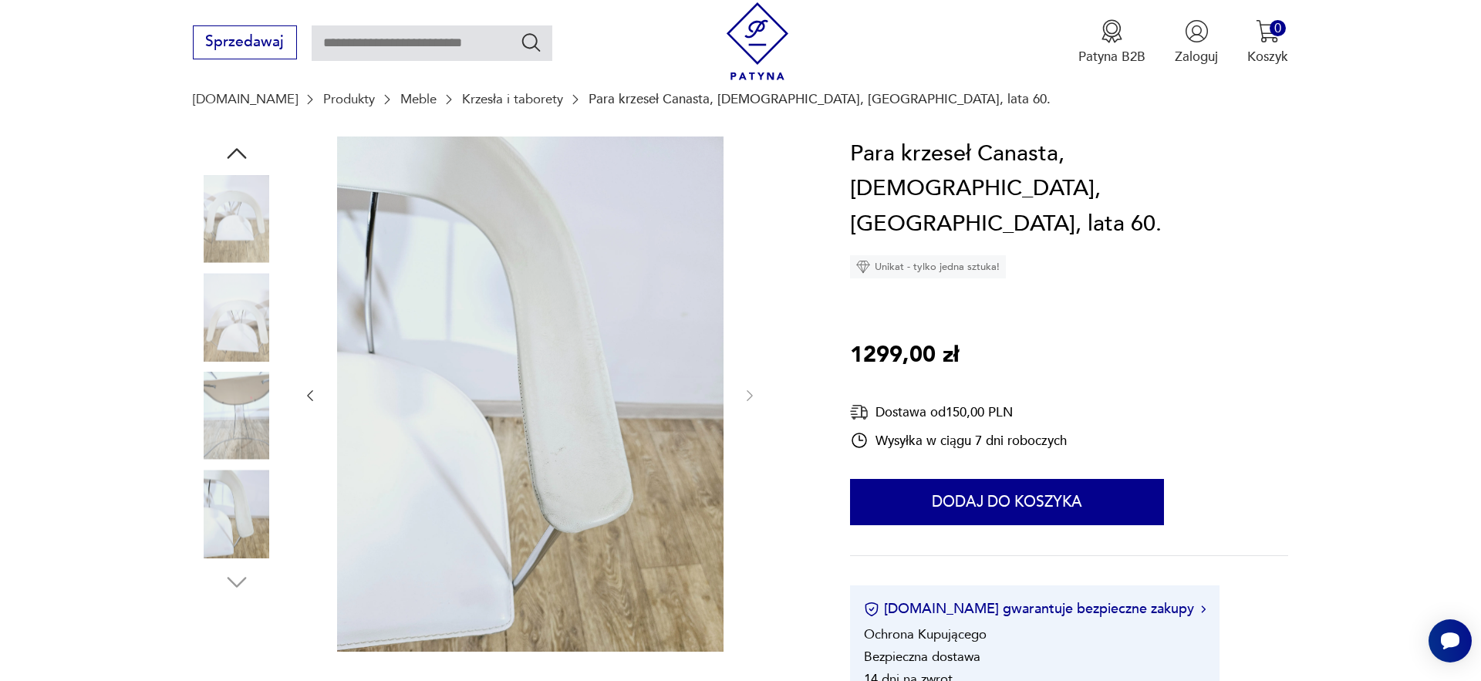
scroll to position [145, 0]
click at [229, 393] on img at bounding box center [237, 416] width 88 height 88
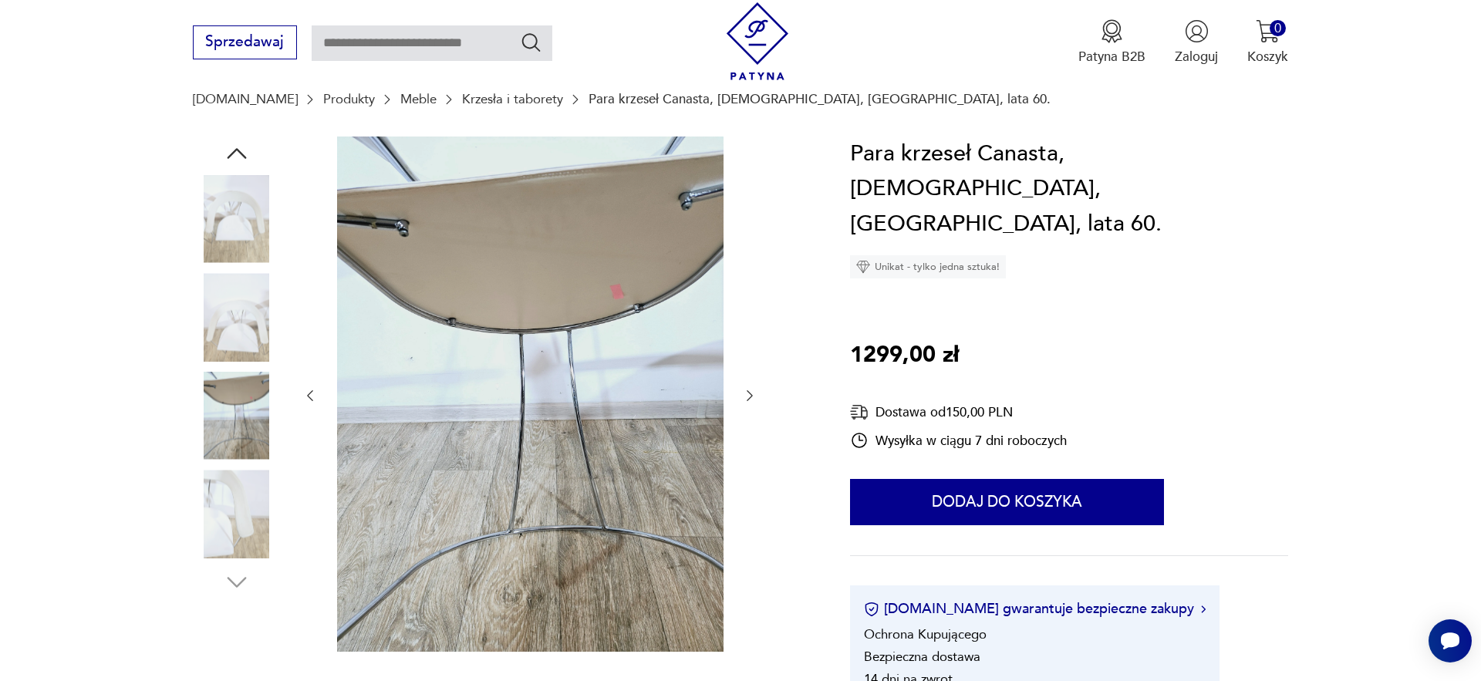
click at [237, 300] on img at bounding box center [237, 317] width 88 height 88
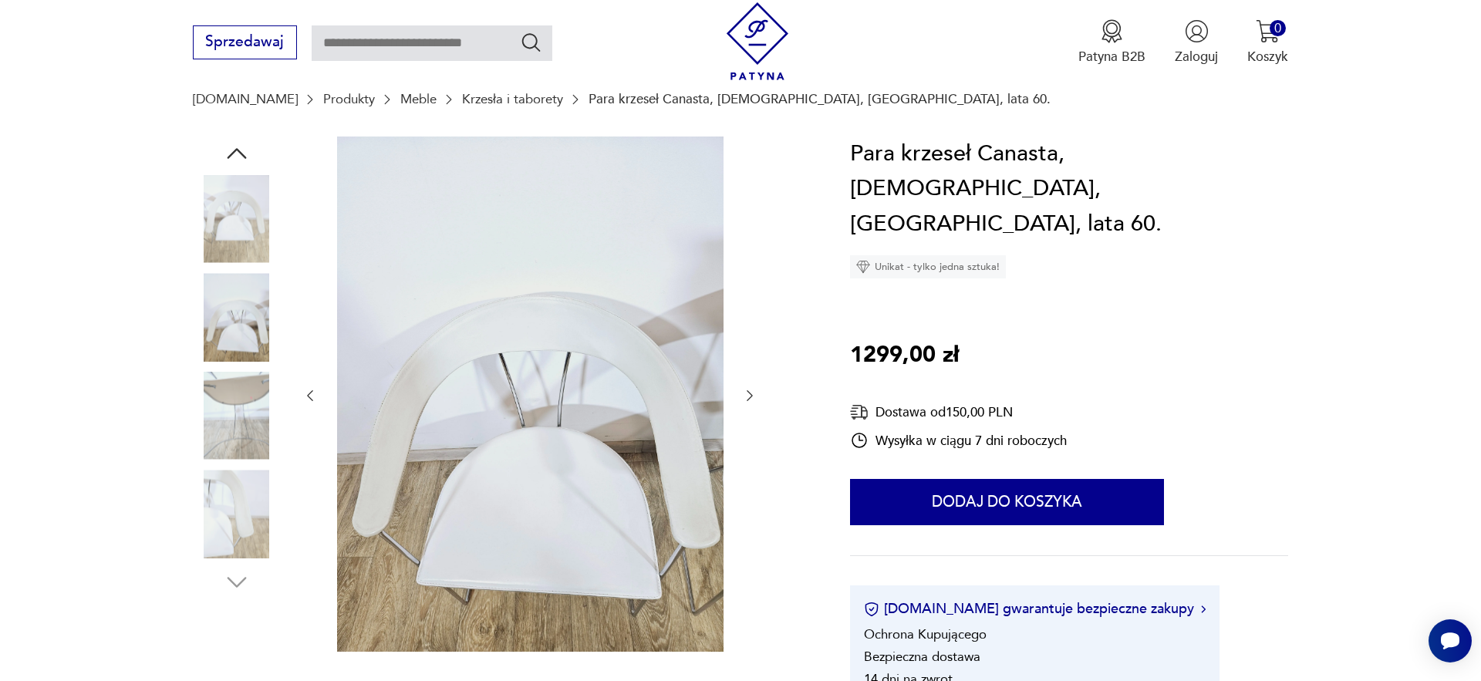
scroll to position [0, 0]
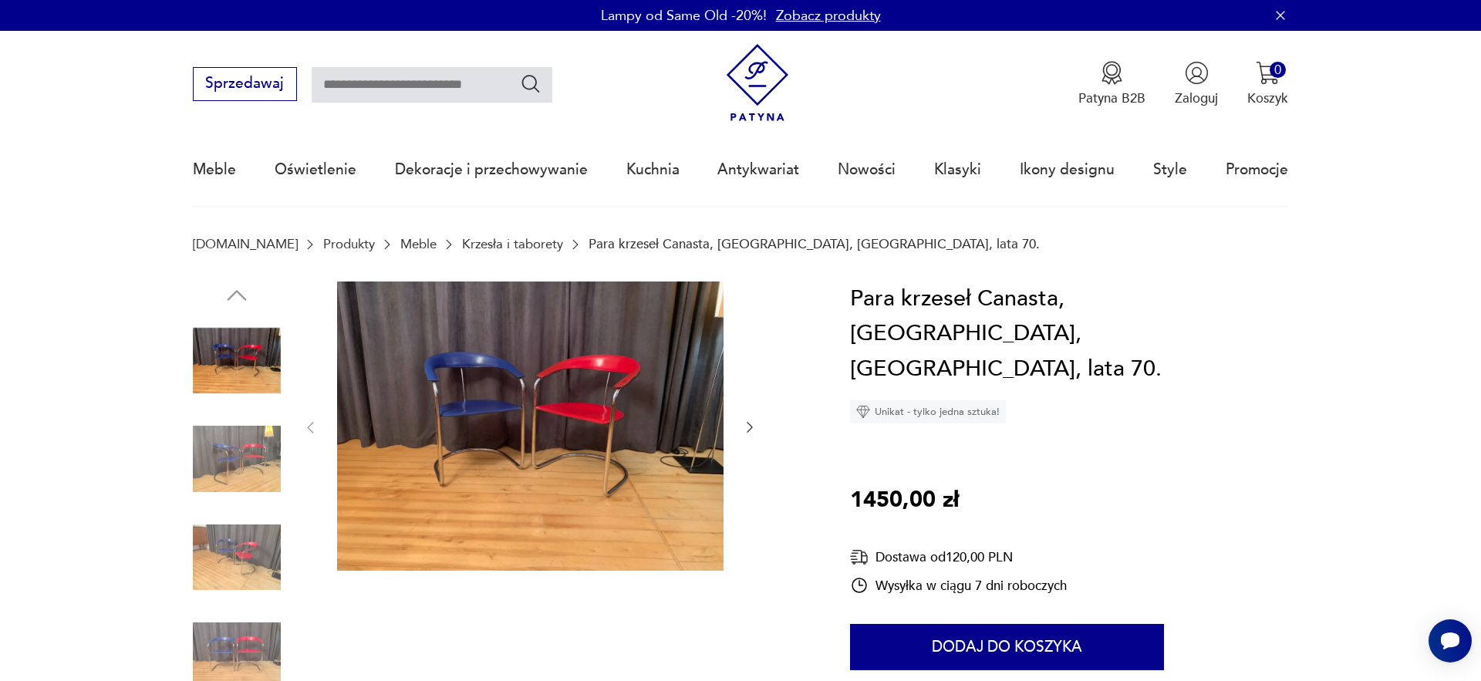
click at [275, 446] on img at bounding box center [237, 459] width 88 height 88
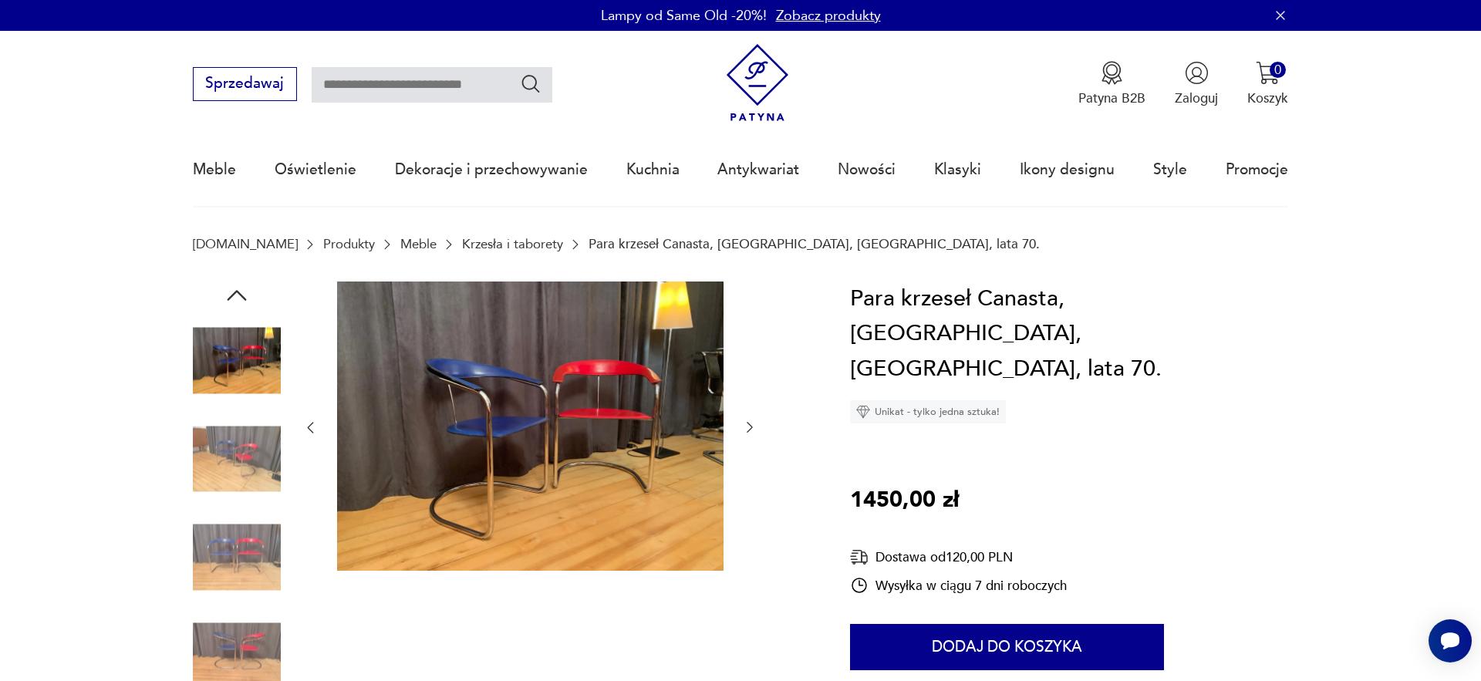
click at [262, 474] on img at bounding box center [237, 459] width 88 height 88
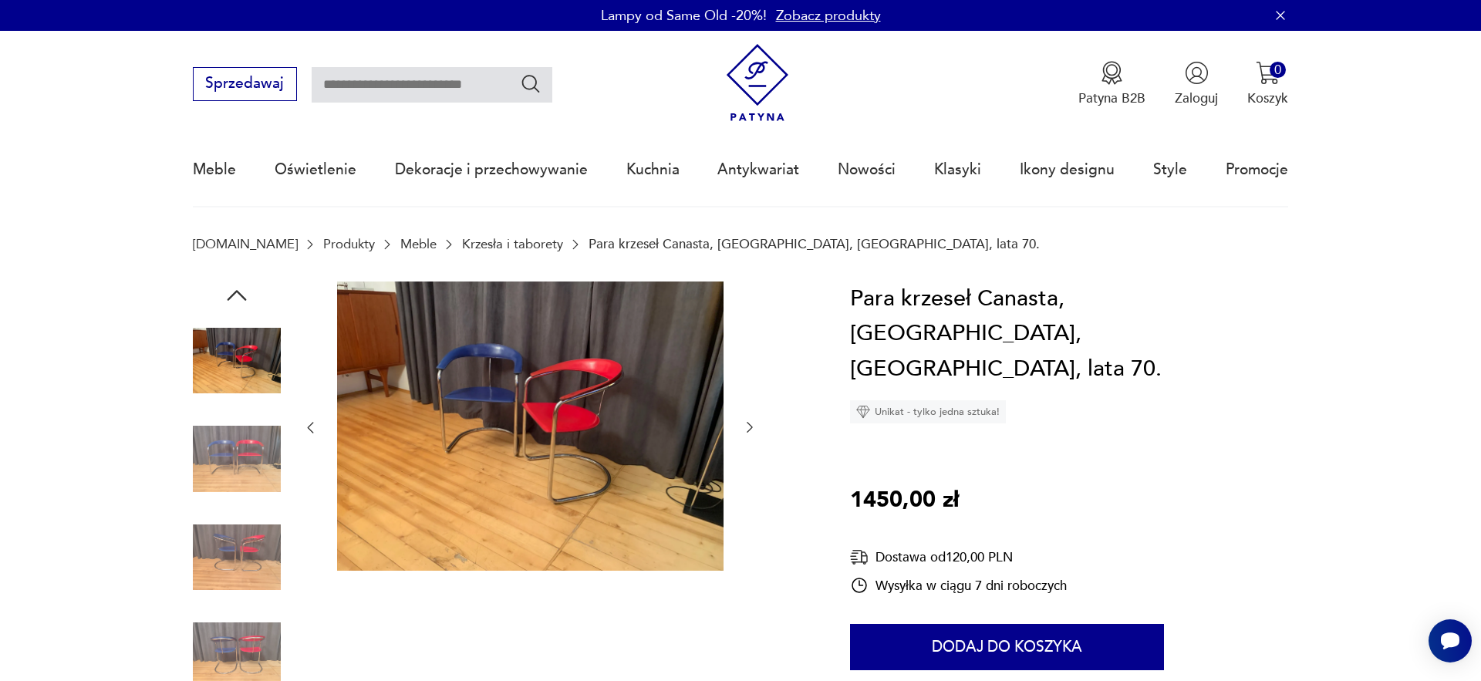
click at [259, 499] on img at bounding box center [237, 459] width 88 height 88
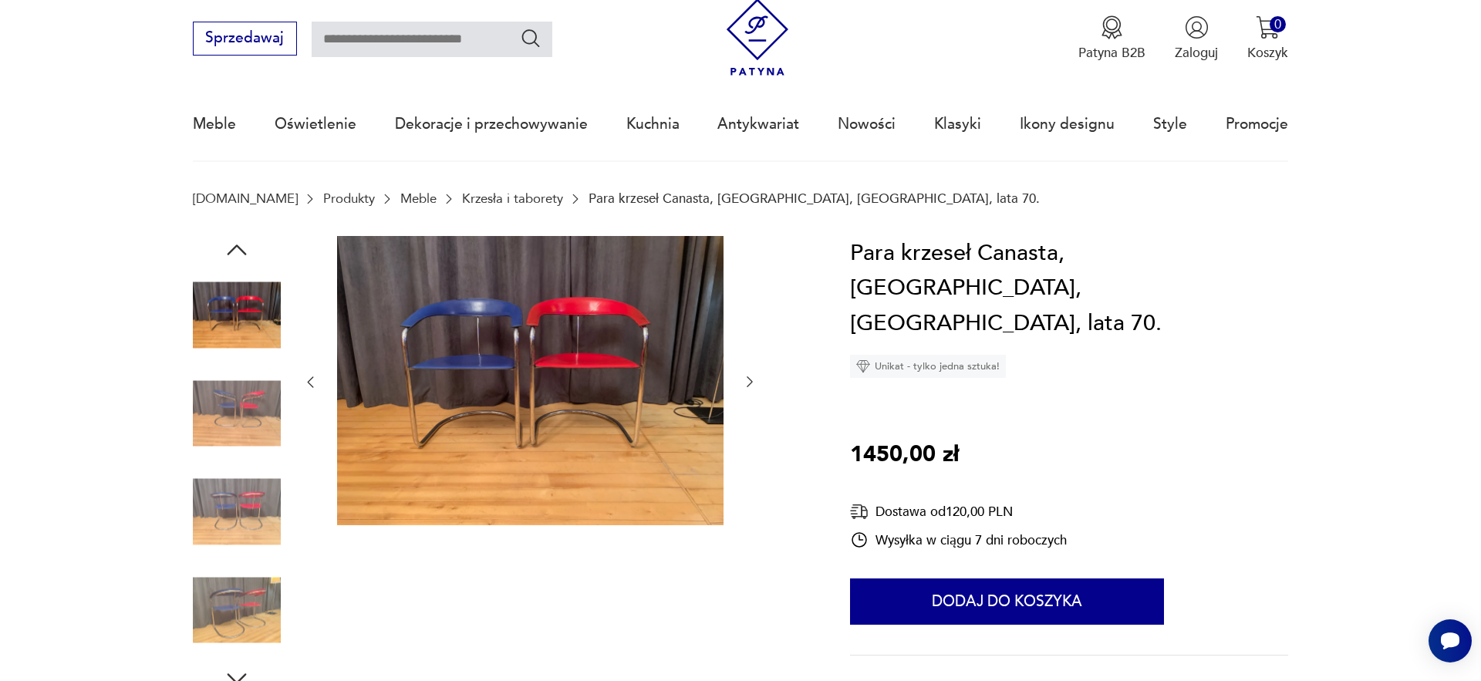
scroll to position [113, 0]
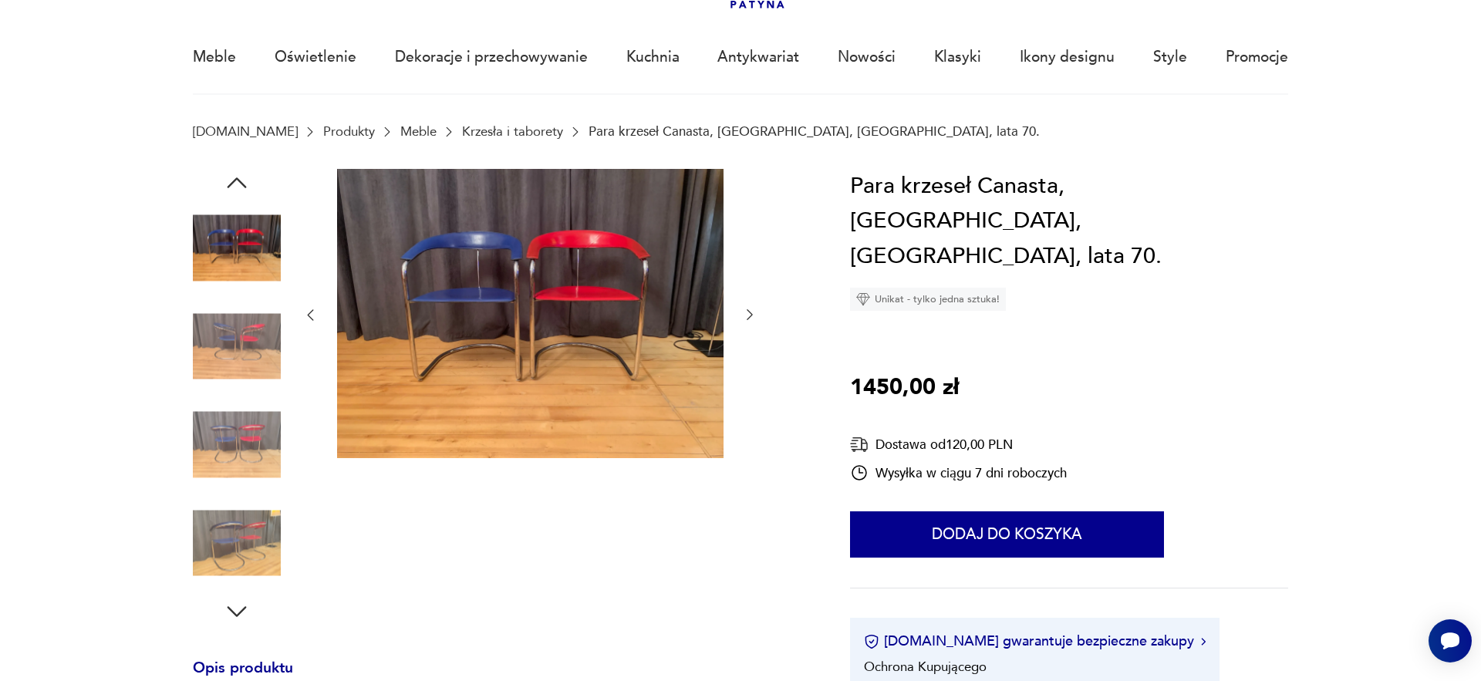
click at [248, 488] on img at bounding box center [237, 445] width 88 height 88
